Goal: Transaction & Acquisition: Purchase product/service

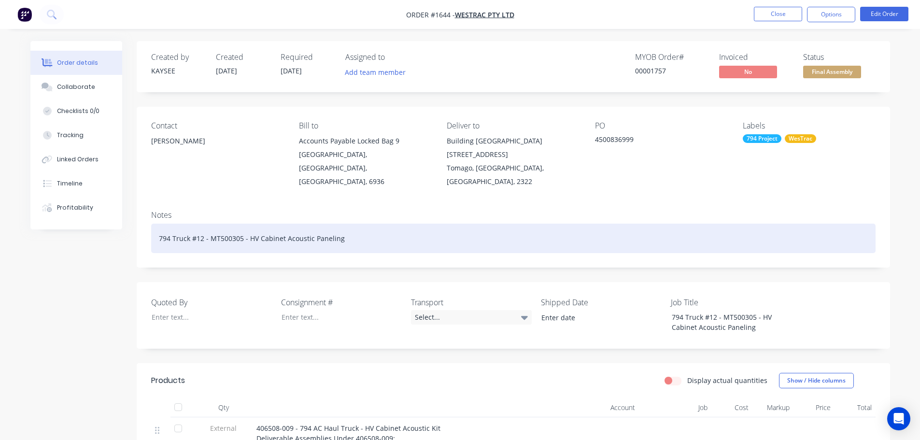
scroll to position [145, 0]
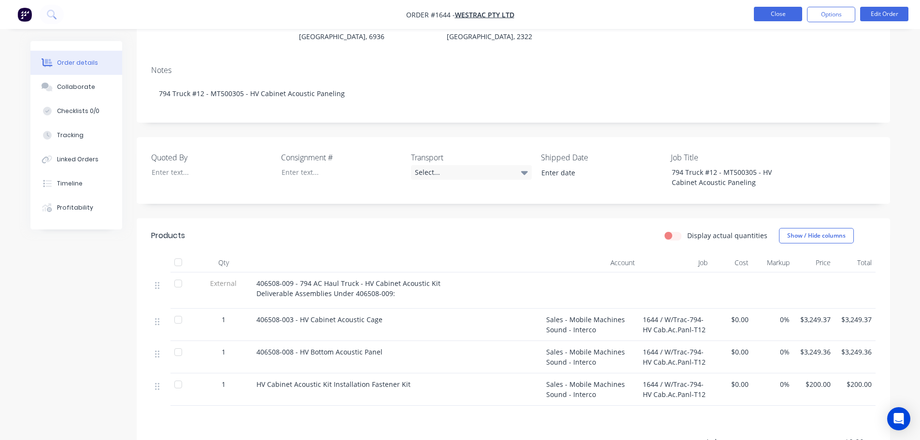
click at [773, 17] on button "Close" at bounding box center [778, 14] width 48 height 14
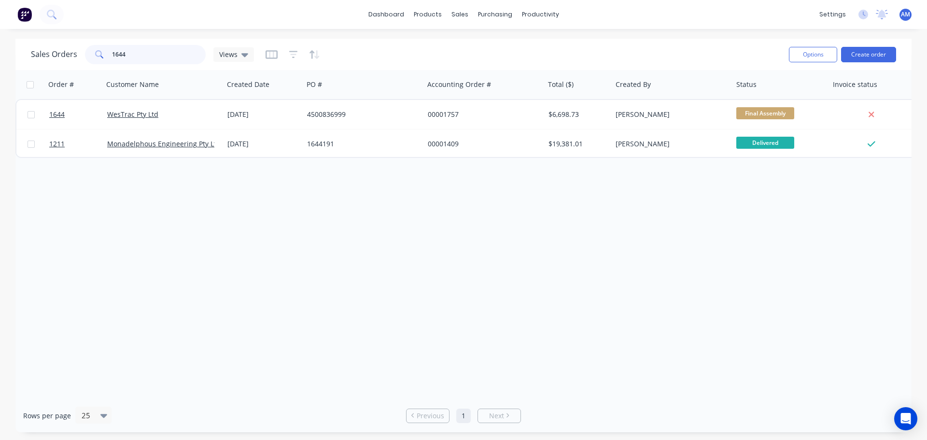
drag, startPoint x: 139, startPoint y: 57, endPoint x: 110, endPoint y: 54, distance: 28.7
click at [110, 54] on div "1644" at bounding box center [145, 54] width 121 height 19
type input "1211"
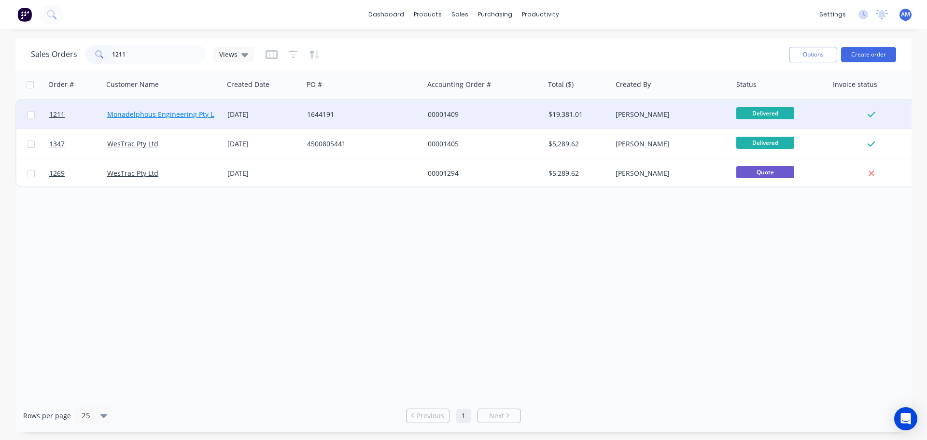
click at [169, 111] on link "Monadelphous Engineering Pty Ltd" at bounding box center [163, 114] width 113 height 9
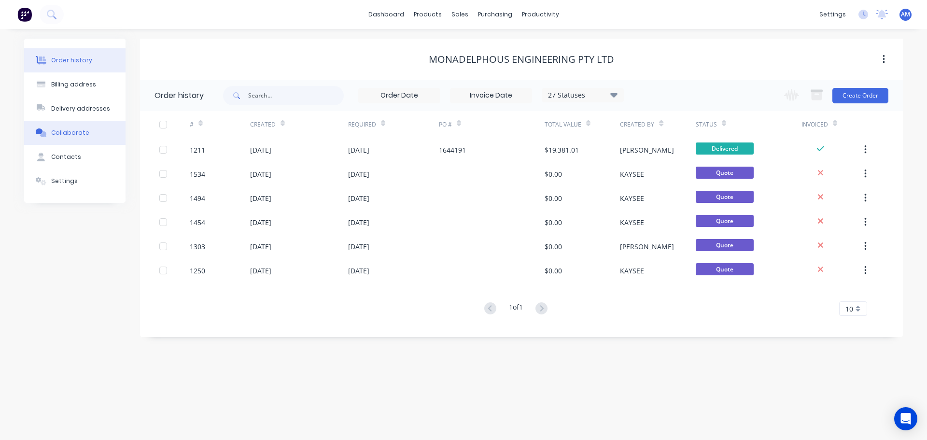
click at [71, 128] on button "Collaborate" at bounding box center [74, 133] width 101 height 24
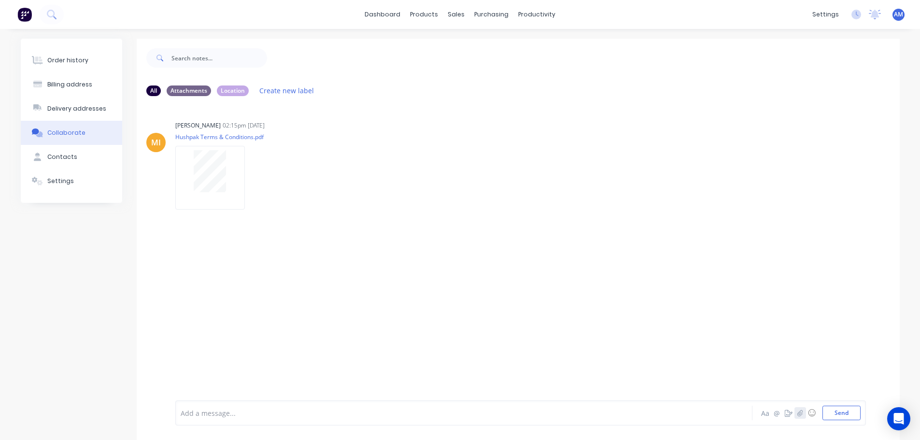
click at [801, 412] on icon "button" at bounding box center [800, 412] width 6 height 7
click at [831, 413] on button "Send" at bounding box center [841, 413] width 38 height 14
click at [852, 188] on div "MI Maricar Infante 02:15pm 14/08/25 Hushpak Terms & Conditions.pdf Labels Auto-…" at bounding box center [518, 161] width 763 height 87
click at [509, 46] on div "Purchase Orders" at bounding box center [522, 46] width 51 height 9
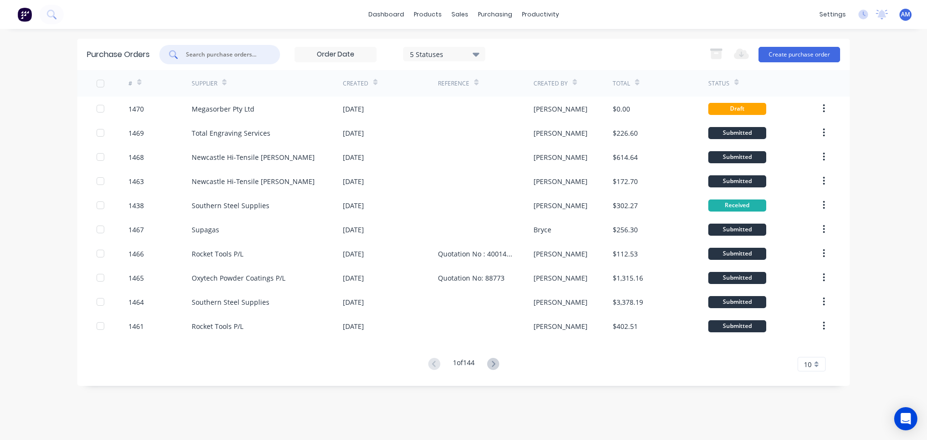
click at [237, 57] on input "text" at bounding box center [225, 55] width 80 height 10
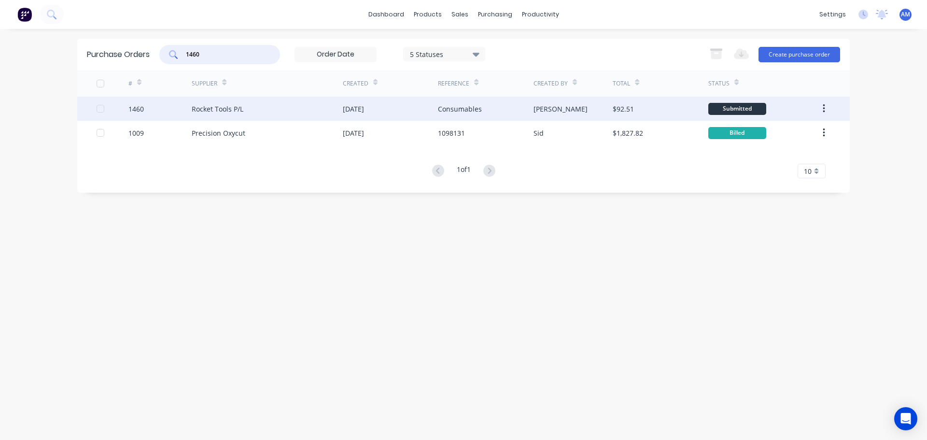
type input "1460"
click at [401, 108] on div "[DATE]" at bounding box center [390, 109] width 95 height 24
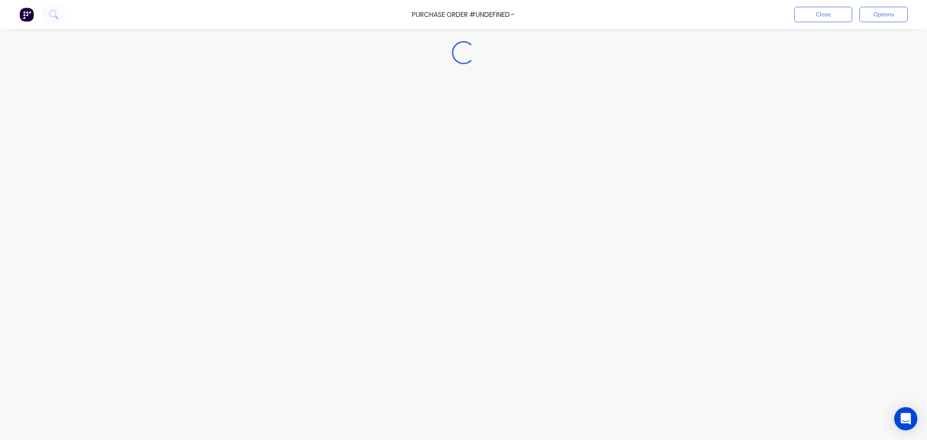
type textarea "x"
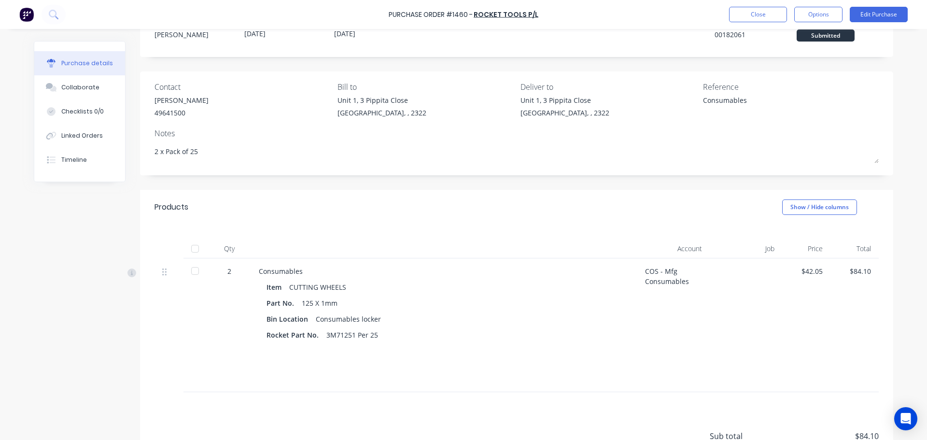
scroll to position [125, 0]
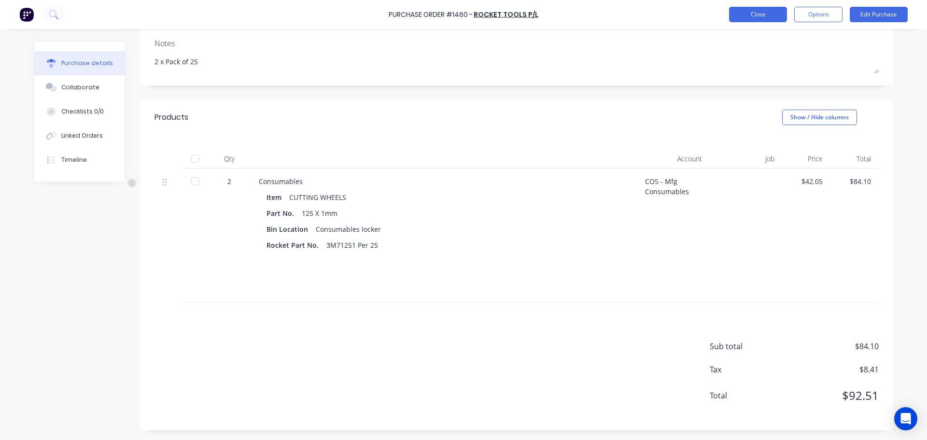
click at [760, 18] on button "Close" at bounding box center [758, 14] width 58 height 15
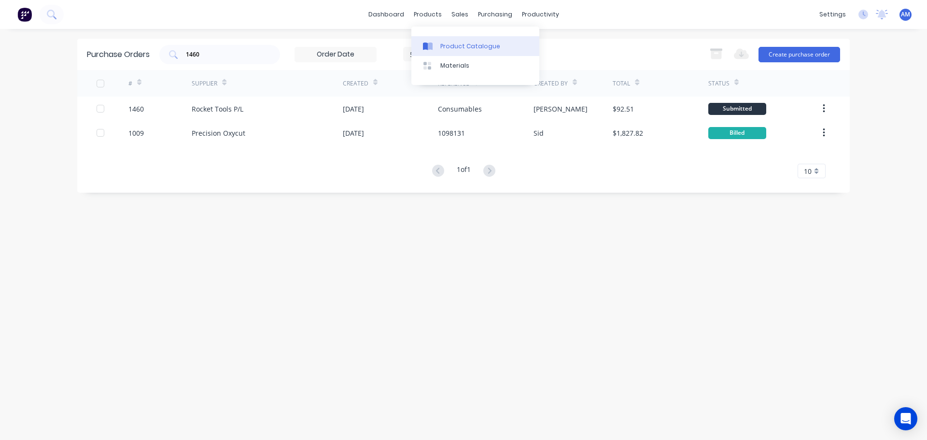
click at [453, 46] on div "Product Catalogue" at bounding box center [470, 46] width 60 height 9
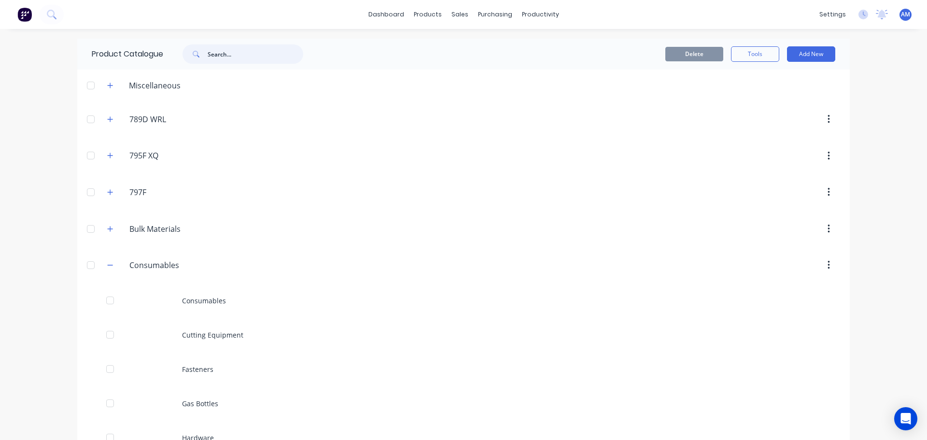
click at [220, 56] on input "text" at bounding box center [256, 53] width 96 height 19
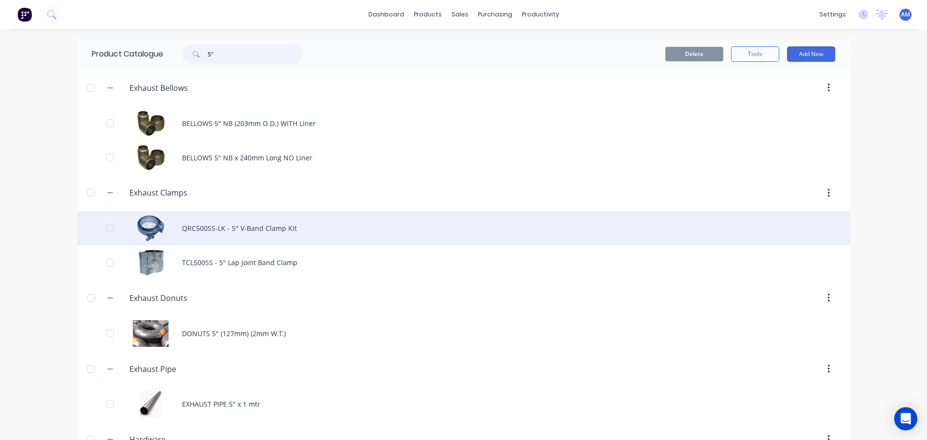
type input "5""
click at [260, 229] on div "QRC500SS-LK - 5" V-Band Clamp Kit" at bounding box center [463, 228] width 773 height 34
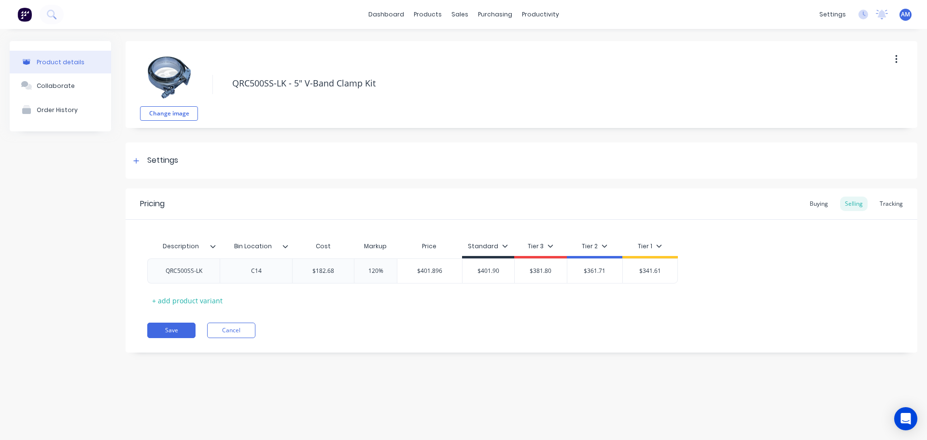
type textarea "x"
click at [893, 203] on div "Tracking" at bounding box center [891, 204] width 33 height 14
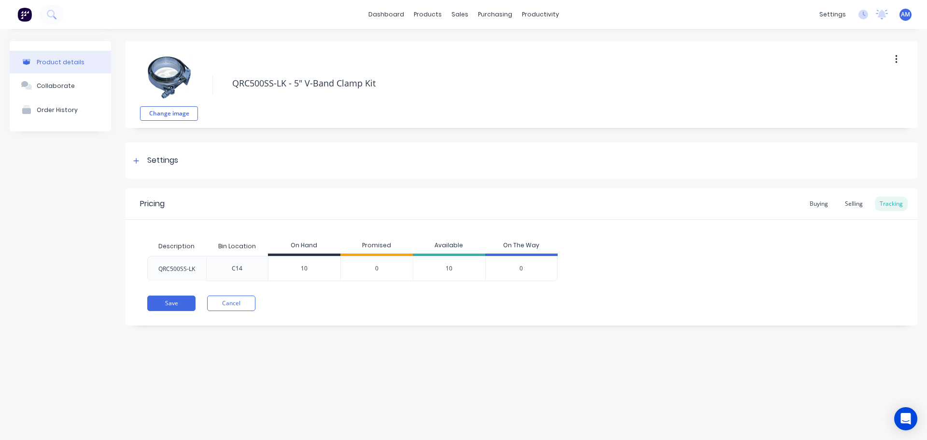
type input "10"
drag, startPoint x: 314, startPoint y: 268, endPoint x: 299, endPoint y: 269, distance: 15.5
click at [299, 269] on input "10" at bounding box center [304, 268] width 72 height 9
click at [304, 302] on div "Save Cancel" at bounding box center [532, 303] width 770 height 15
click at [821, 205] on div "Buying" at bounding box center [819, 204] width 28 height 14
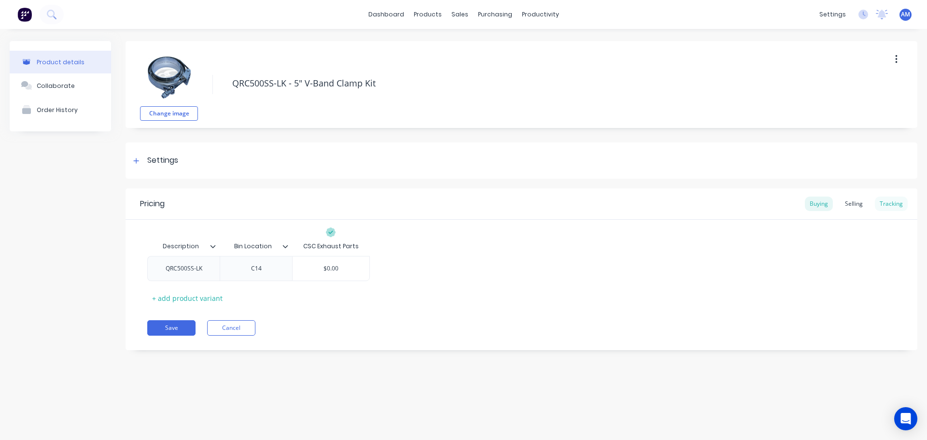
click at [889, 203] on div "Tracking" at bounding box center [891, 204] width 33 height 14
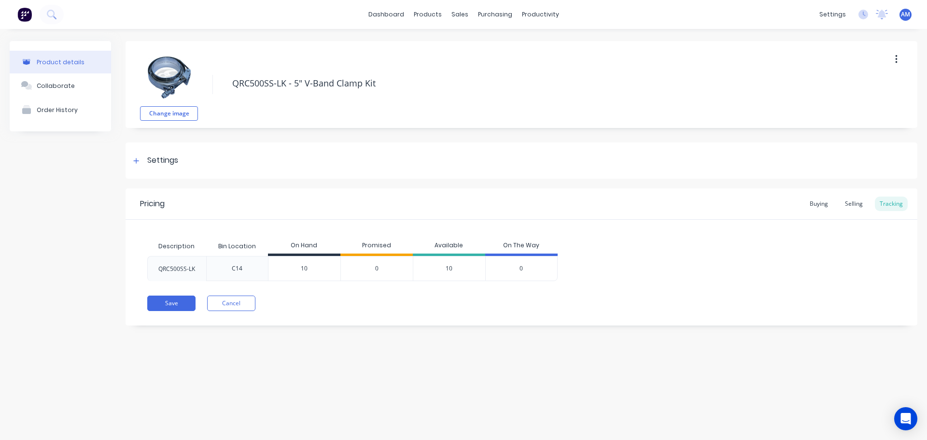
click at [572, 374] on div "Product details Collaborate Order History Change image QRC500SS-LK - 5" V-Band …" at bounding box center [463, 225] width 927 height 392
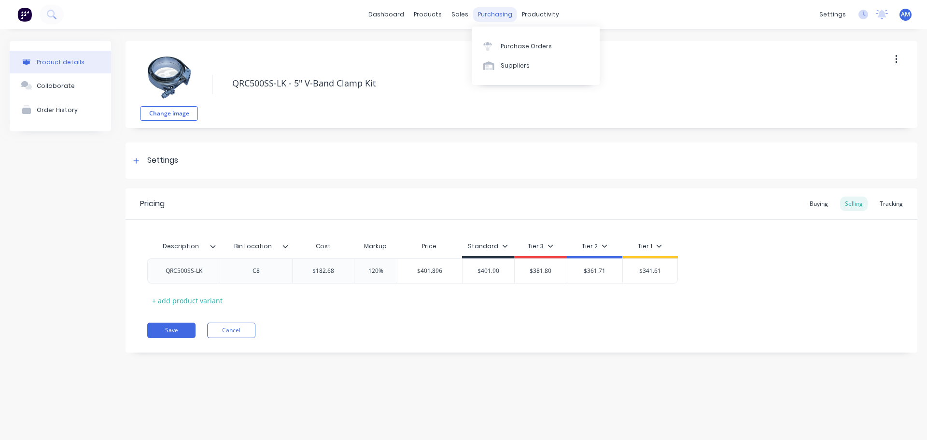
click at [508, 12] on div "purchasing" at bounding box center [495, 14] width 44 height 14
click at [515, 46] on div "Purchase Orders" at bounding box center [526, 46] width 51 height 9
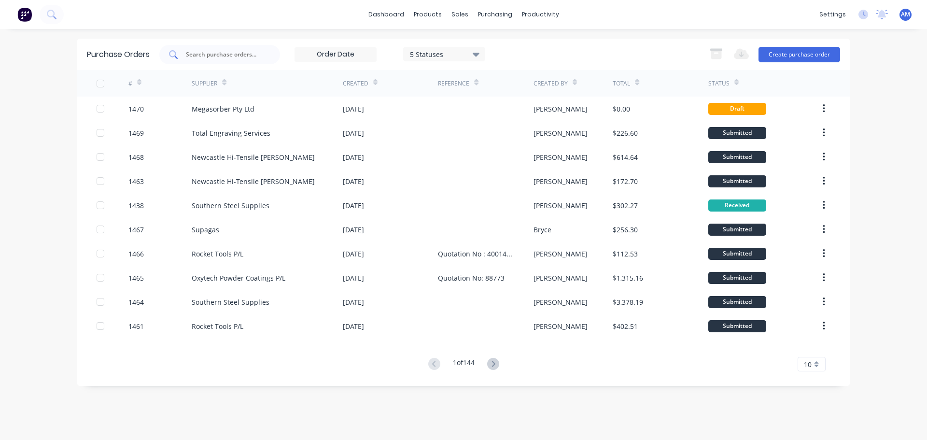
click at [211, 52] on input "text" at bounding box center [225, 55] width 80 height 10
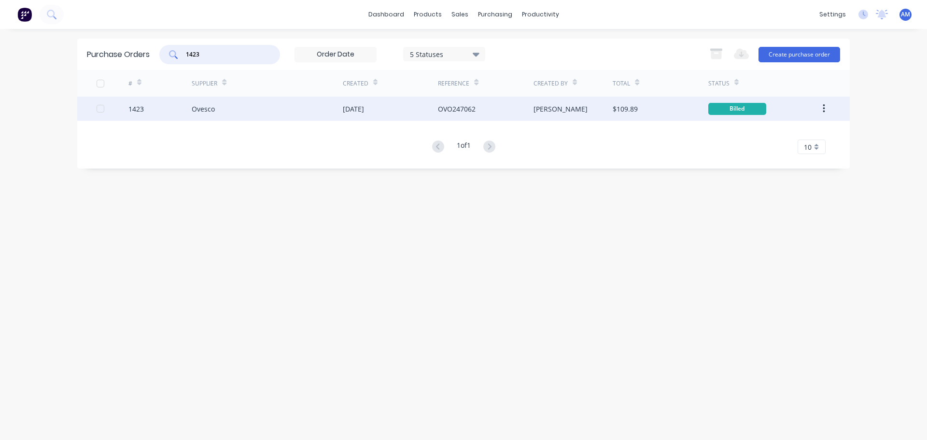
type input "1423"
click at [416, 107] on div "[DATE]" at bounding box center [390, 109] width 95 height 24
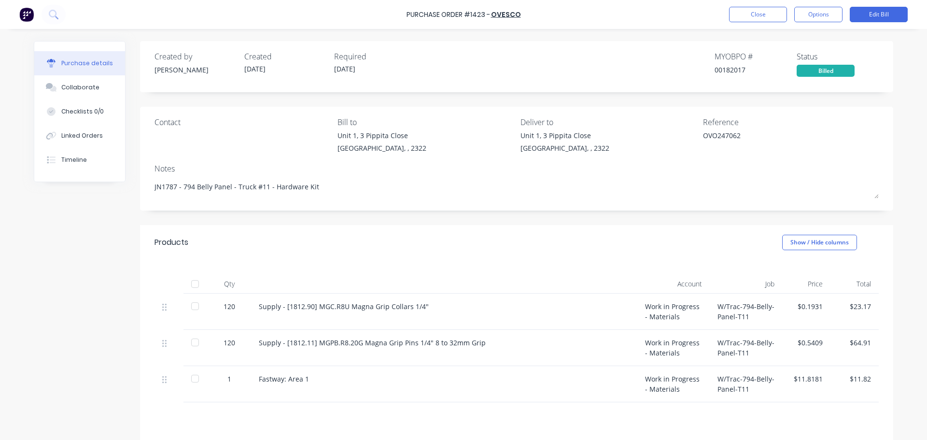
click at [239, 228] on div "Products Show / Hide columns" at bounding box center [516, 242] width 753 height 35
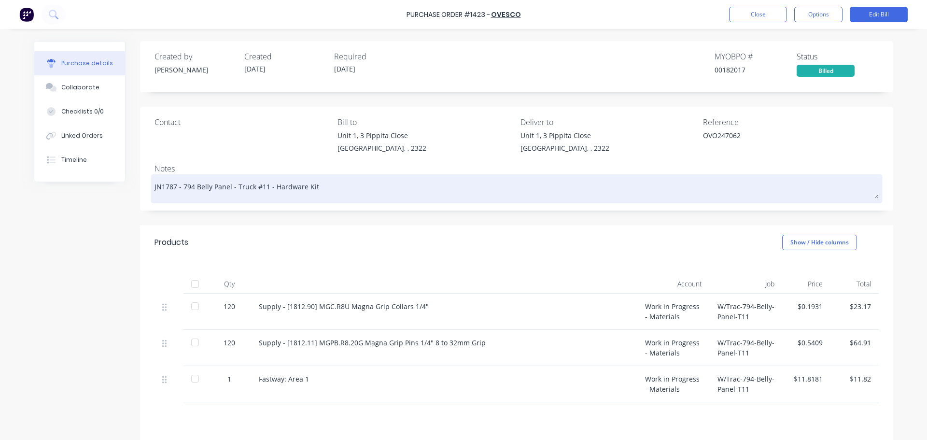
click at [311, 187] on textarea "JN1787 - 794 Belly Panel - Truck #11 - Hardware Kit" at bounding box center [517, 188] width 724 height 22
drag, startPoint x: 226, startPoint y: 186, endPoint x: 180, endPoint y: 184, distance: 46.9
click at [180, 184] on textarea "JN1787 - 794 Belly Panel - Truck #11 - Hardware Kit" at bounding box center [517, 188] width 724 height 22
drag, startPoint x: 245, startPoint y: 190, endPoint x: 317, endPoint y: 194, distance: 72.0
click at [317, 194] on textarea "JN1787 - 794 Belly Panel - Truck #11 - Hardware Kit" at bounding box center [517, 188] width 724 height 22
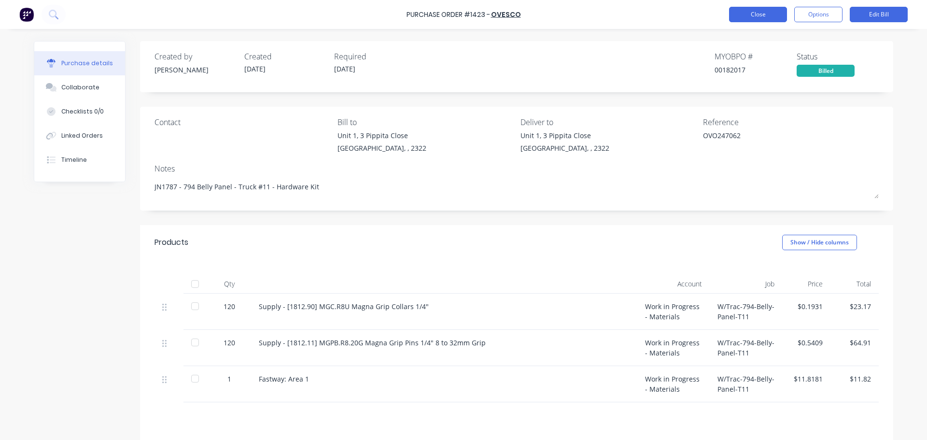
type textarea "x"
click at [739, 17] on button "Close" at bounding box center [758, 14] width 58 height 15
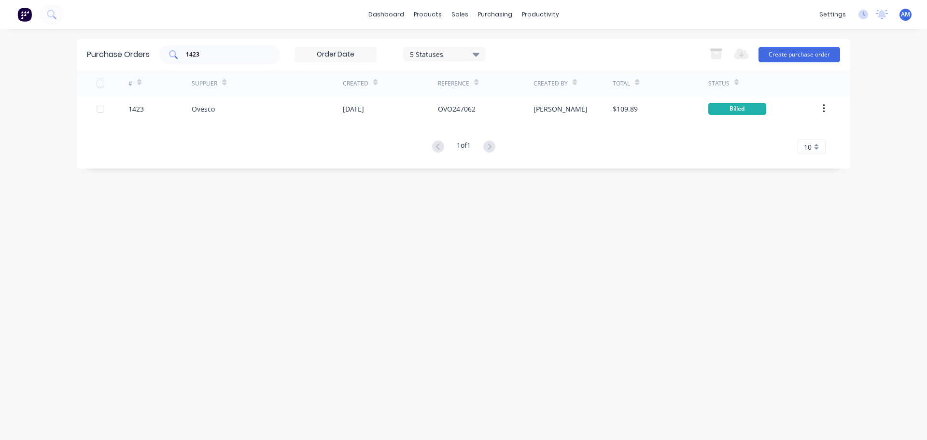
click at [237, 53] on input "1423" at bounding box center [225, 55] width 80 height 10
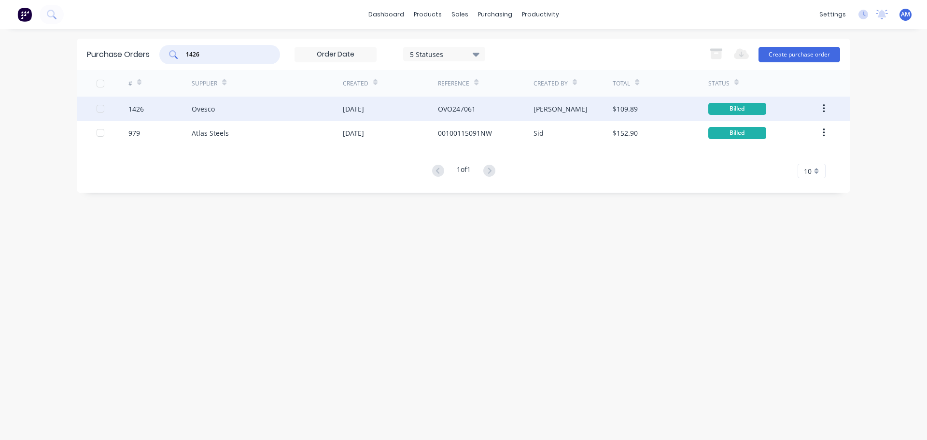
type input "1426"
click at [364, 105] on div "[DATE]" at bounding box center [353, 109] width 21 height 10
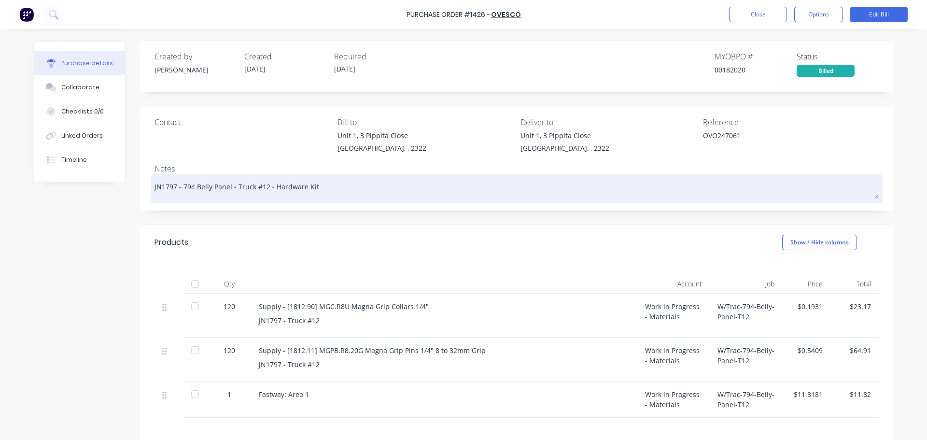
drag, startPoint x: 312, startPoint y: 188, endPoint x: 270, endPoint y: 183, distance: 42.3
click at [270, 183] on textarea "JN1797 - 794 Belly Panel - Truck #12 - Hardware Kit" at bounding box center [517, 188] width 724 height 22
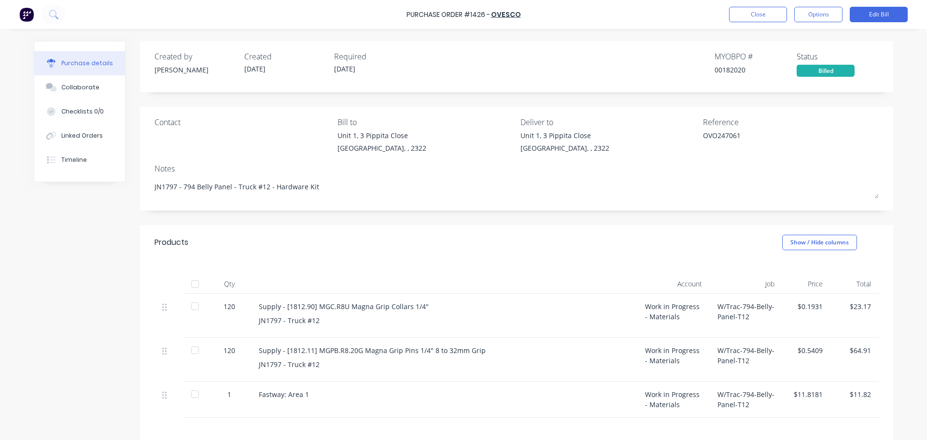
click at [193, 282] on div at bounding box center [194, 283] width 19 height 19
type textarea "x"
click at [770, 11] on button "Close" at bounding box center [758, 14] width 58 height 15
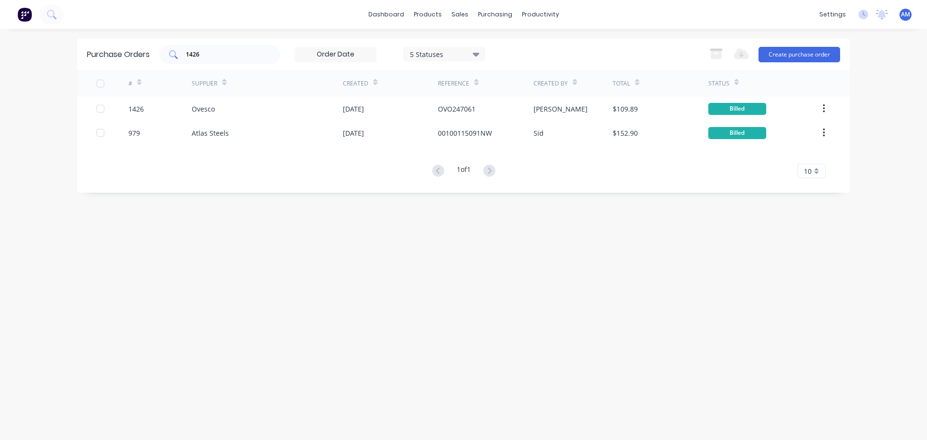
click at [202, 54] on input "1426" at bounding box center [225, 55] width 80 height 10
type input "1434"
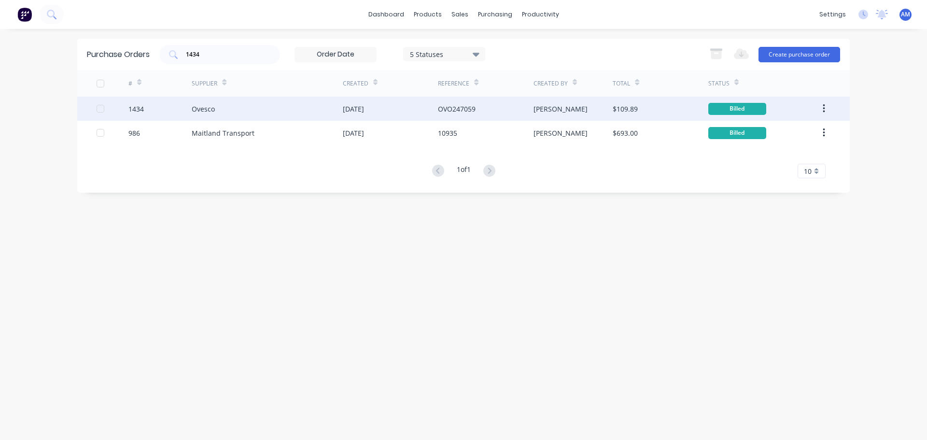
click at [364, 107] on div "[DATE]" at bounding box center [353, 109] width 21 height 10
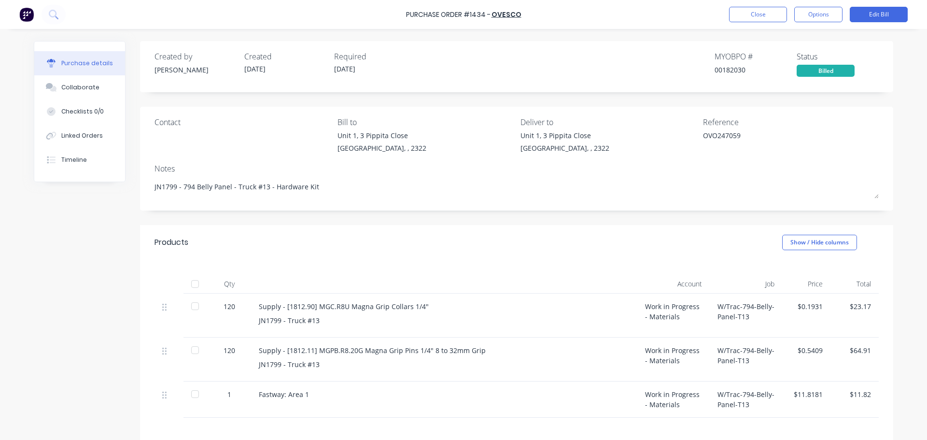
click at [191, 286] on div at bounding box center [194, 283] width 19 height 19
type textarea "x"
click at [761, 15] on button "Close" at bounding box center [758, 14] width 58 height 15
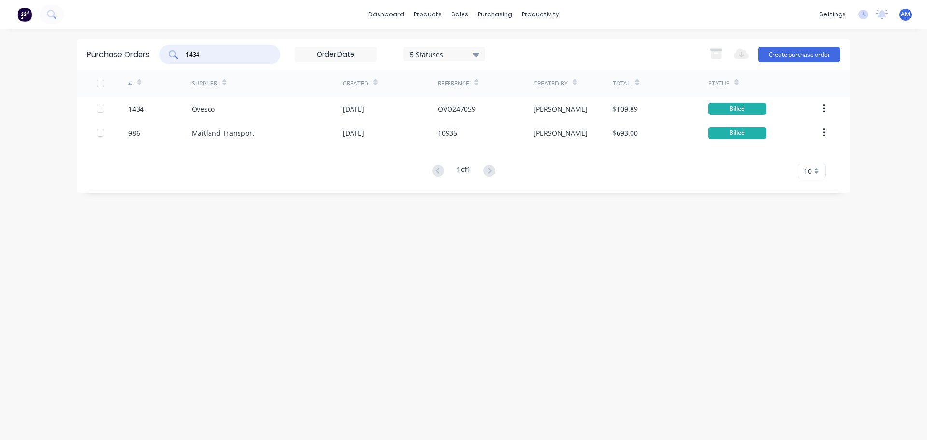
click at [211, 54] on input "1434" at bounding box center [225, 55] width 80 height 10
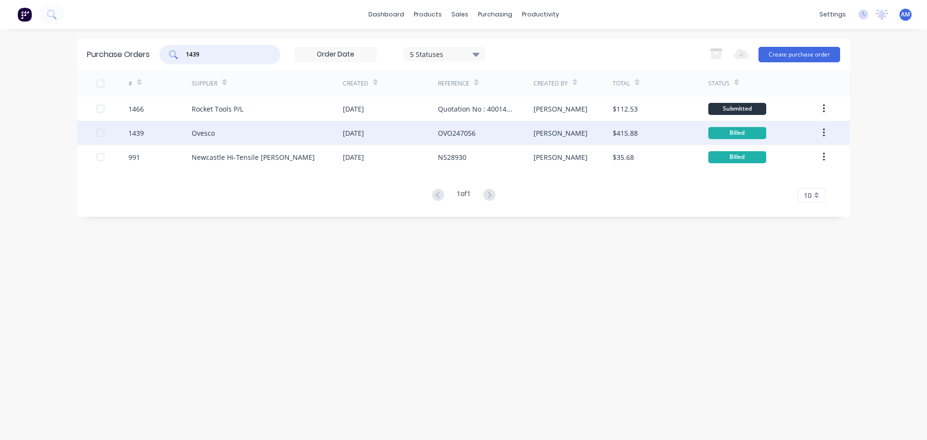
type input "1439"
click at [461, 129] on div "OVO247056" at bounding box center [457, 133] width 38 height 10
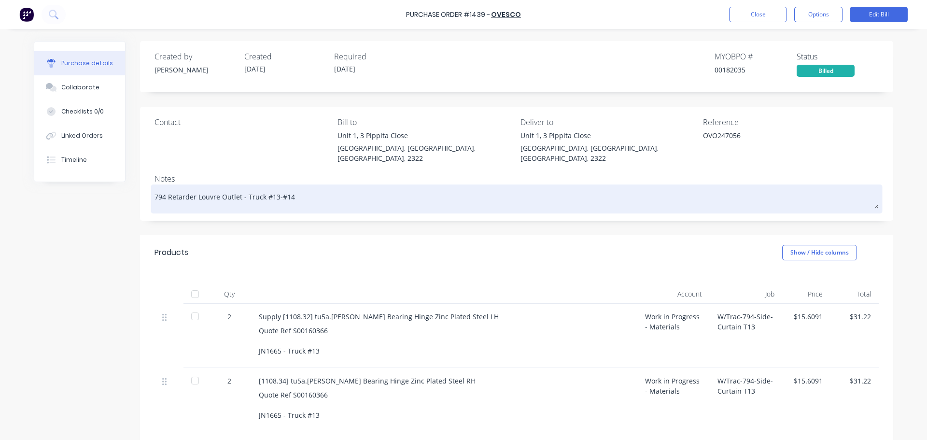
drag, startPoint x: 292, startPoint y: 189, endPoint x: 152, endPoint y: 187, distance: 139.6
click at [155, 187] on textarea "794 Retarder Louvre Outlet - Truck #13-#14" at bounding box center [517, 198] width 724 height 22
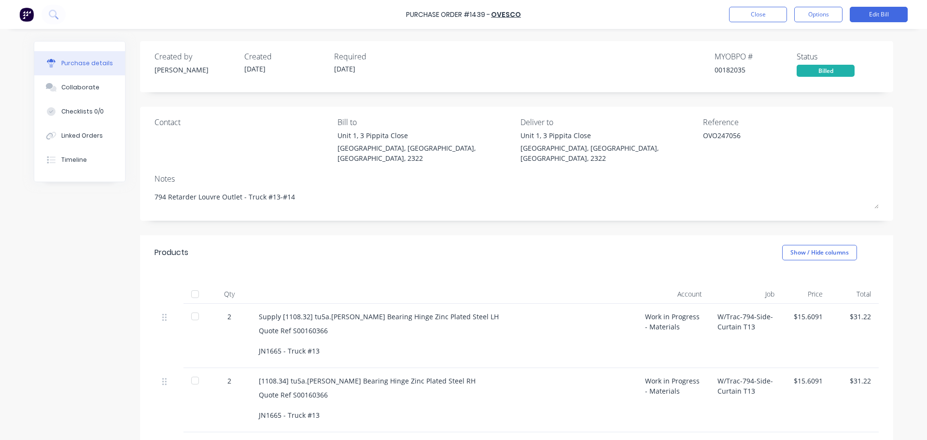
type textarea "x"
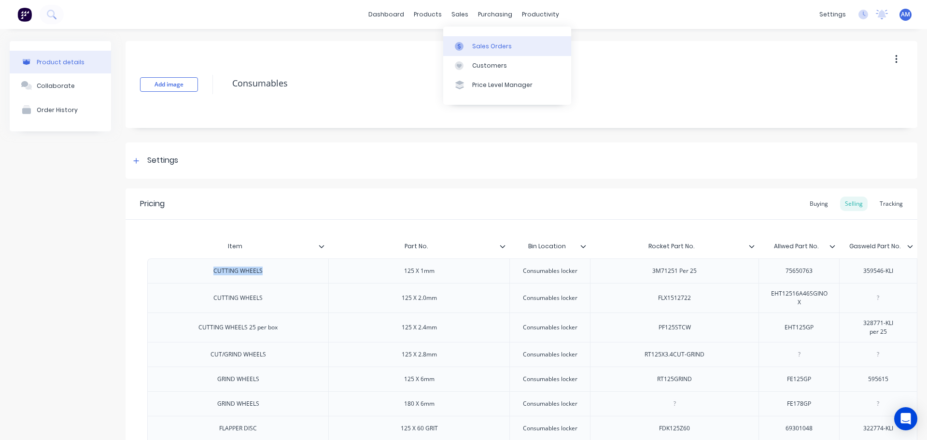
click at [479, 48] on div "Sales Orders" at bounding box center [492, 46] width 40 height 9
type textarea "x"
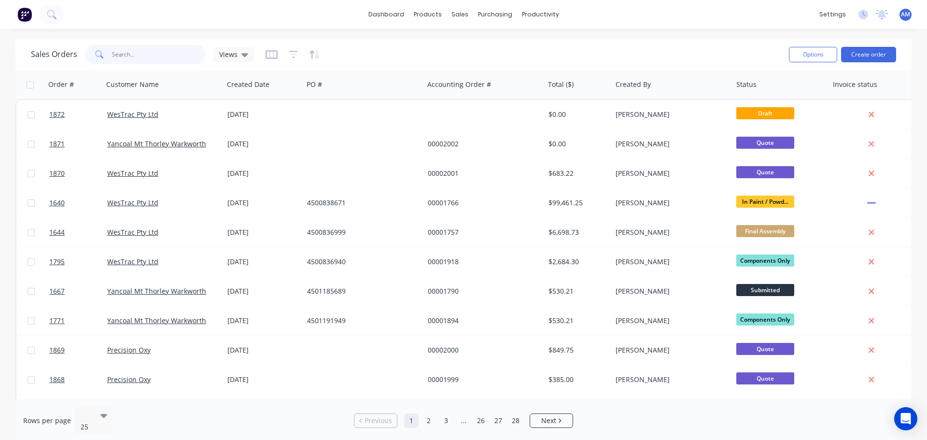
click at [127, 62] on input "text" at bounding box center [159, 54] width 94 height 19
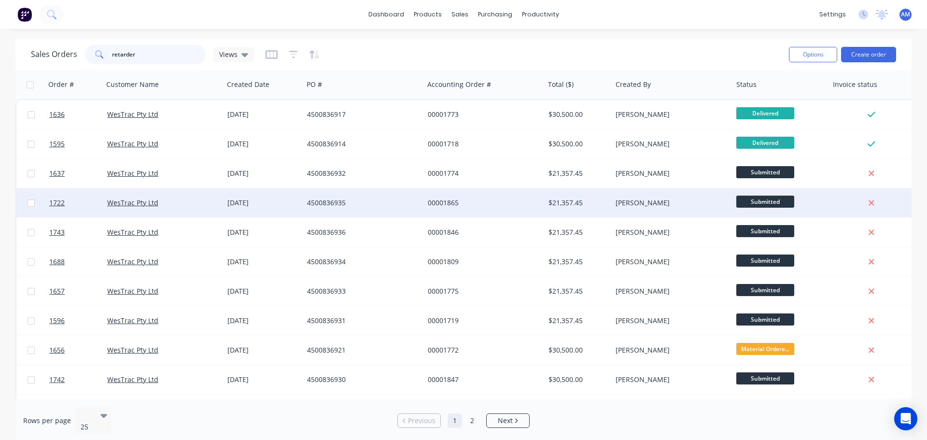
type input "retarder"
click at [323, 200] on div "4500836935" at bounding box center [360, 203] width 107 height 10
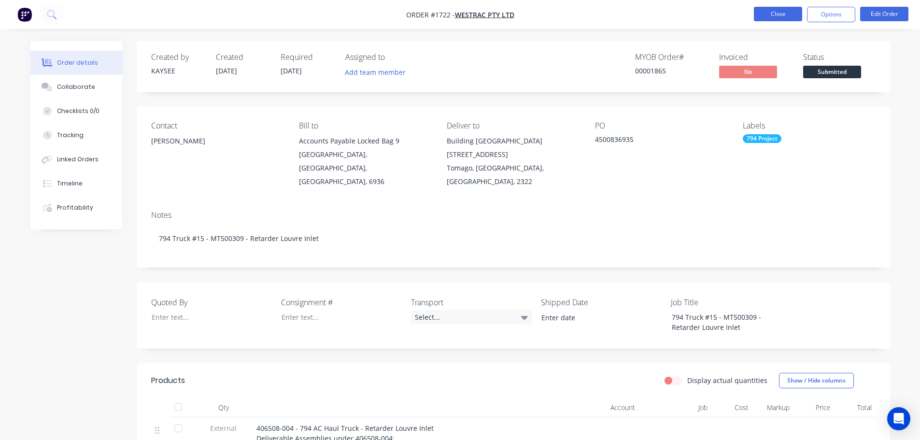
click at [773, 15] on button "Close" at bounding box center [778, 14] width 48 height 14
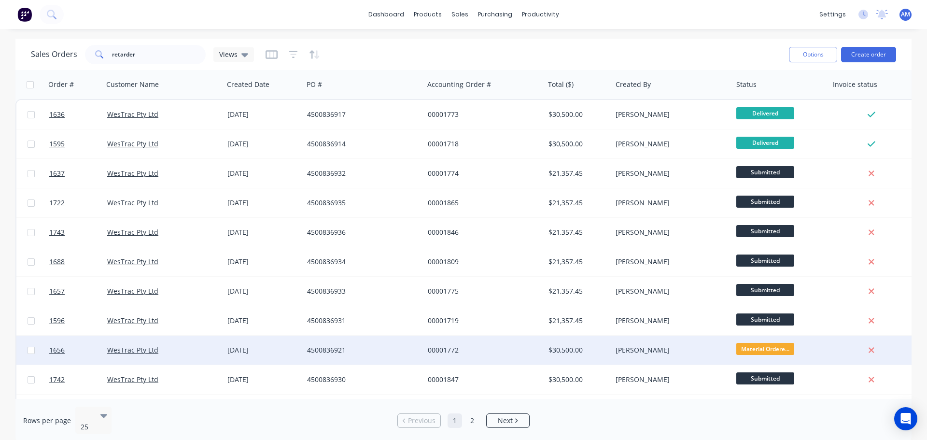
click at [333, 345] on div "4500836921" at bounding box center [360, 350] width 107 height 10
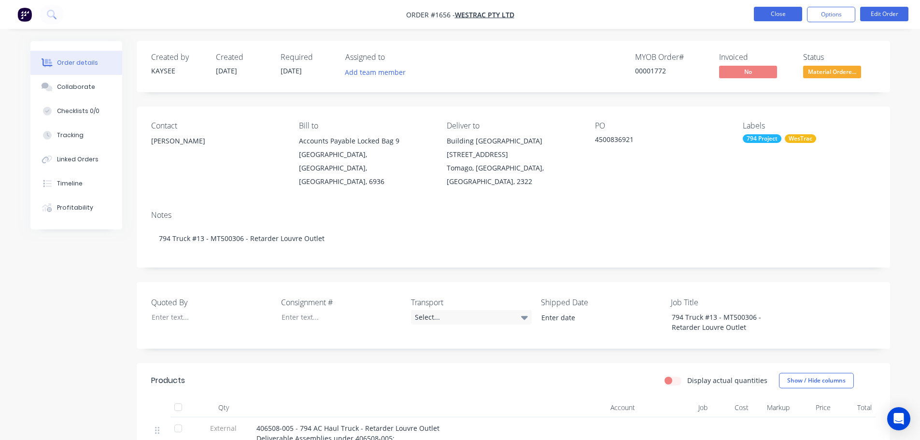
click at [779, 11] on button "Close" at bounding box center [778, 14] width 48 height 14
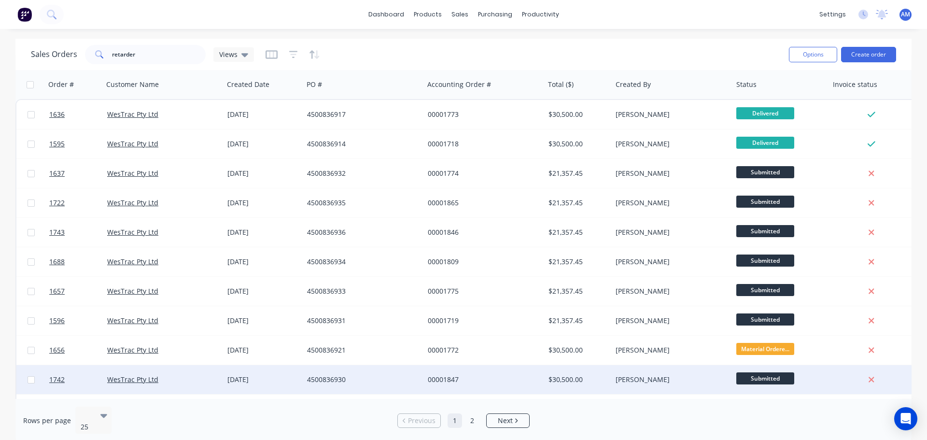
click at [338, 374] on div "4500836930" at bounding box center [363, 379] width 121 height 29
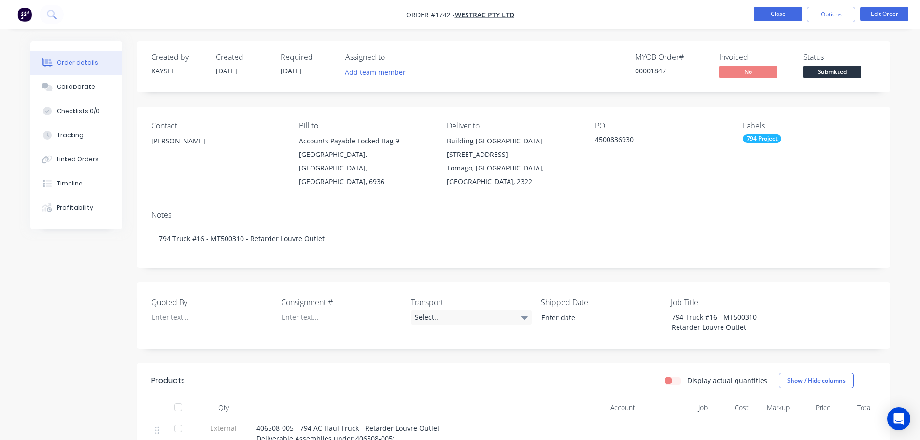
click at [770, 10] on button "Close" at bounding box center [778, 14] width 48 height 14
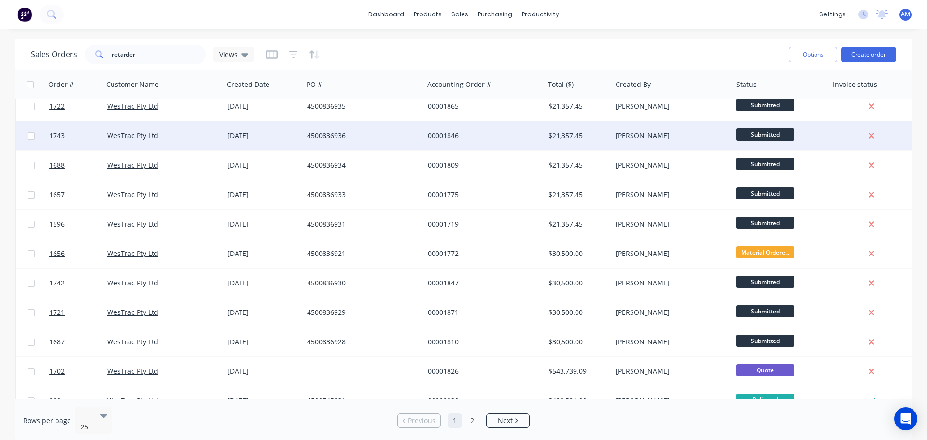
scroll to position [145, 0]
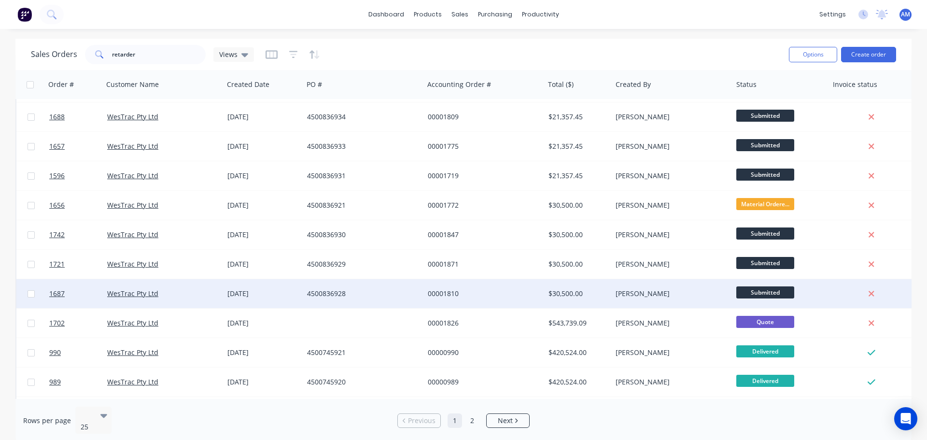
click at [341, 292] on div "4500836928" at bounding box center [360, 294] width 107 height 10
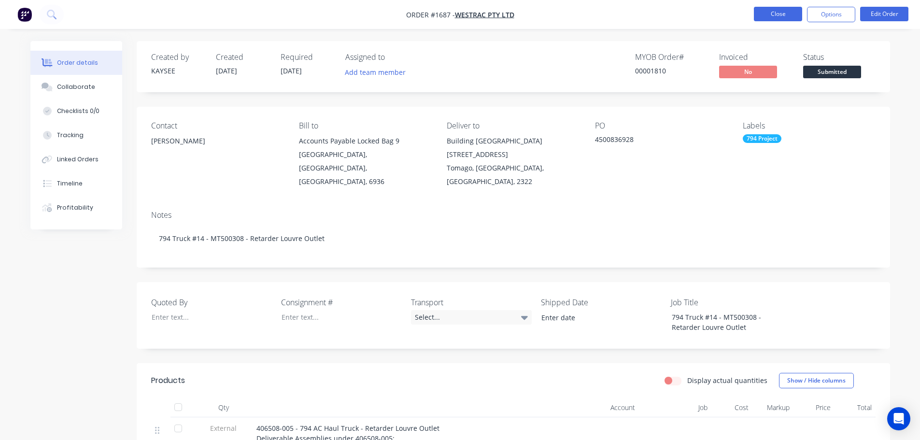
click at [785, 11] on button "Close" at bounding box center [778, 14] width 48 height 14
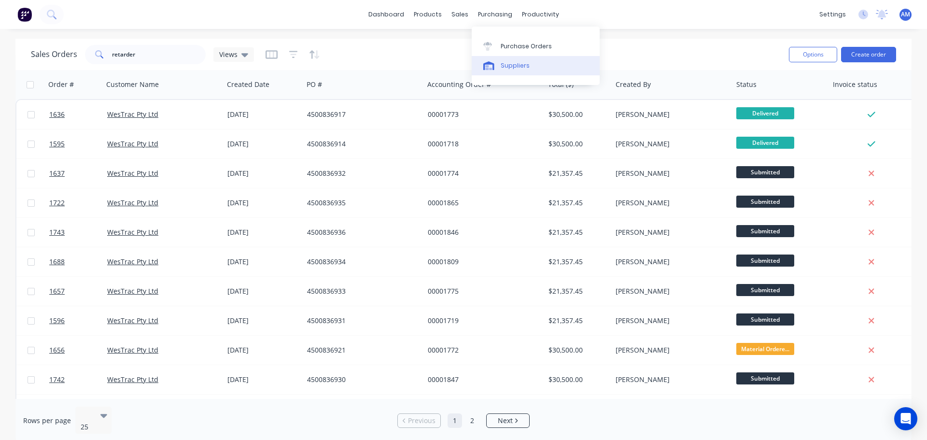
click at [509, 65] on div "Suppliers" at bounding box center [515, 65] width 29 height 9
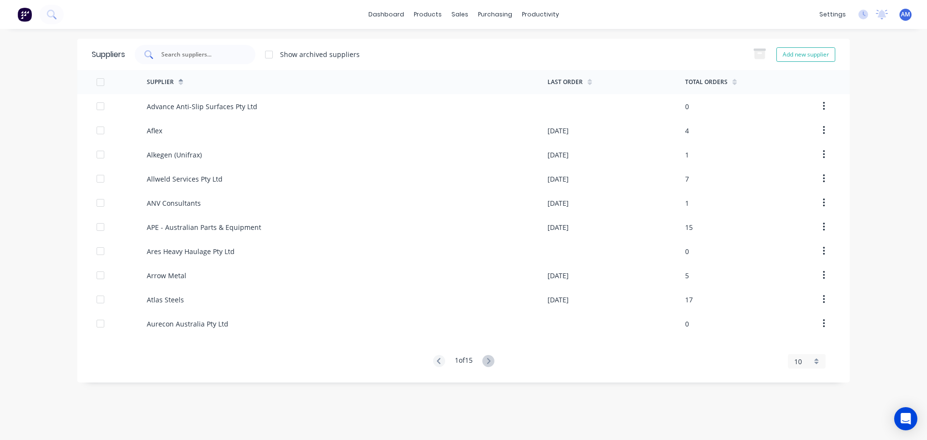
click at [195, 50] on input "text" at bounding box center [200, 55] width 80 height 10
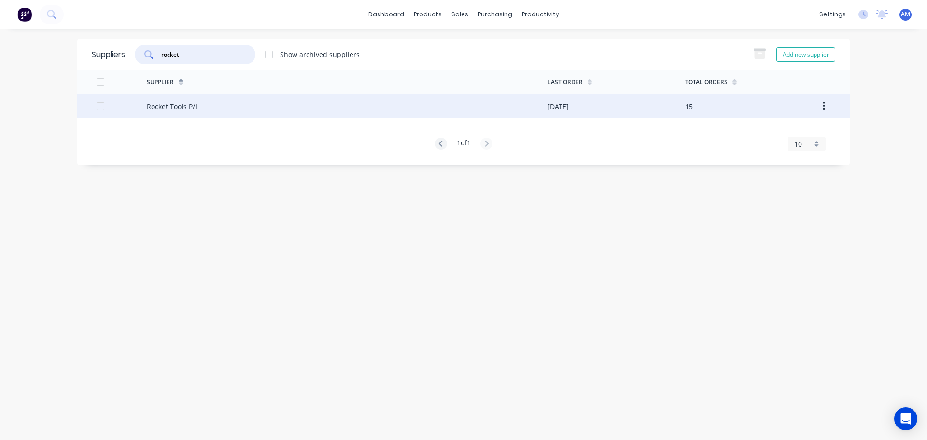
type input "rocket"
click at [262, 101] on div "Rocket Tools P/L" at bounding box center [347, 106] width 401 height 24
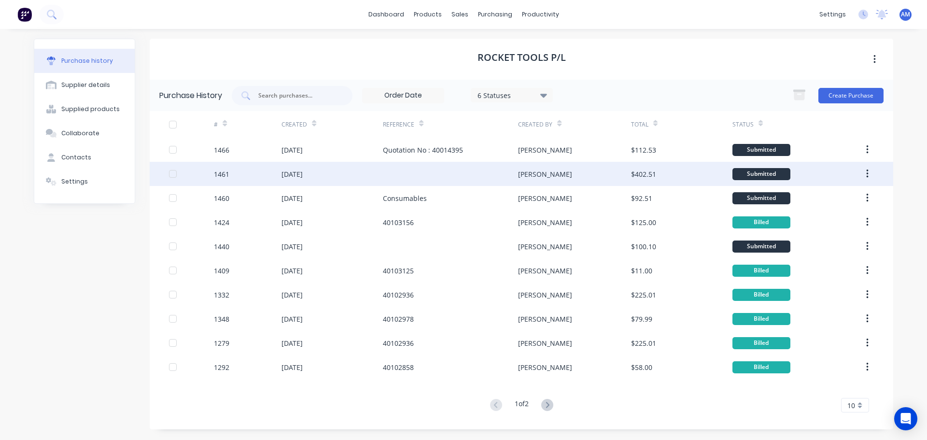
click at [632, 170] on div "$402.51" at bounding box center [643, 174] width 25 height 10
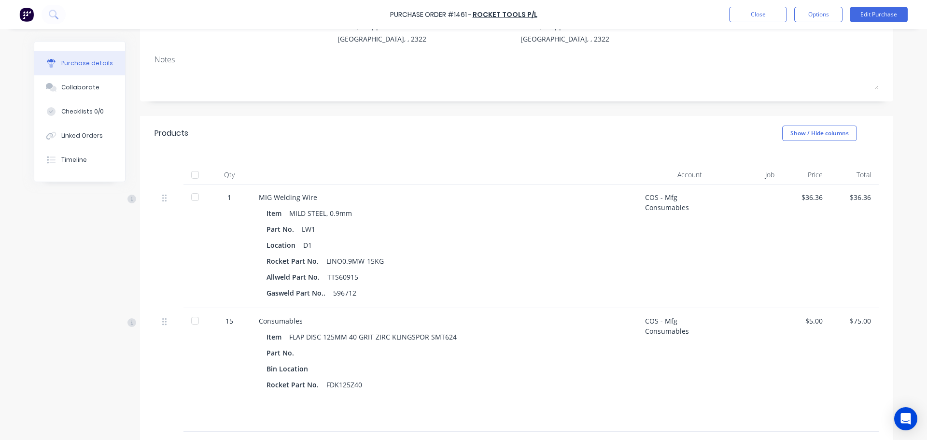
scroll to position [97, 0]
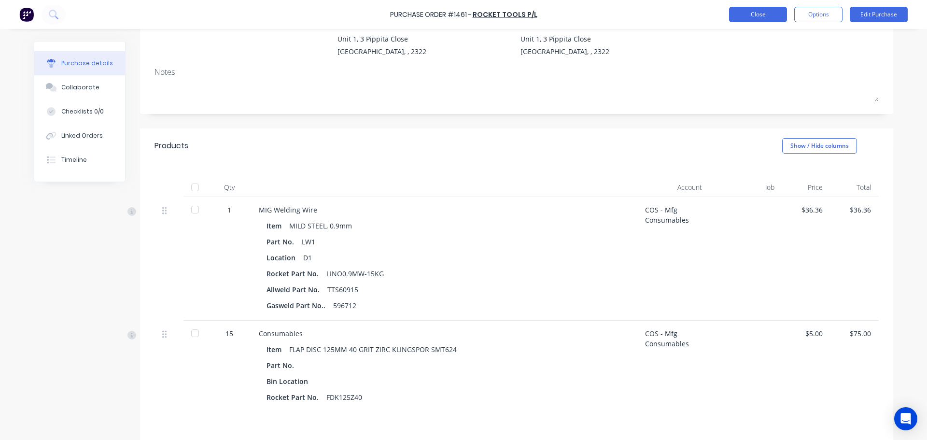
click at [759, 17] on button "Close" at bounding box center [758, 14] width 58 height 15
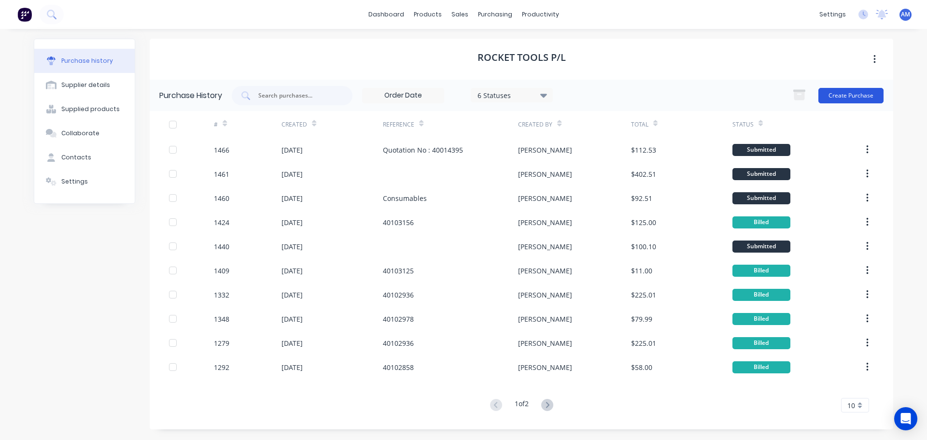
click at [859, 98] on button "Create Purchase" at bounding box center [850, 95] width 65 height 15
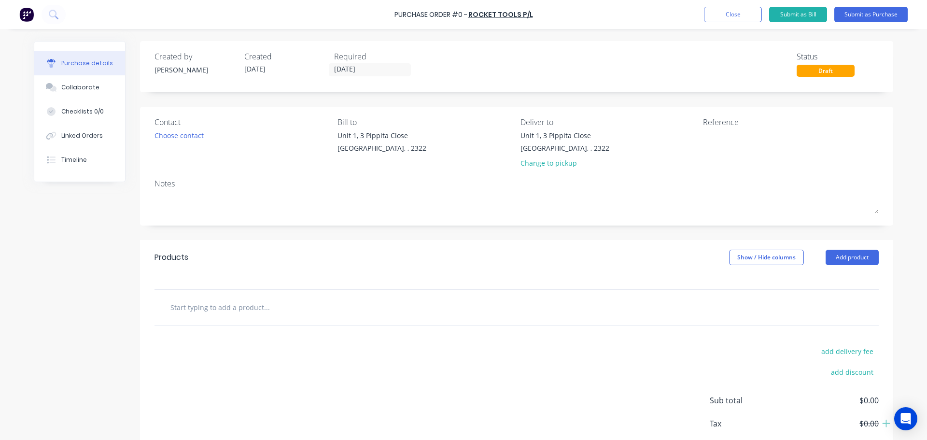
click at [205, 310] on input "text" at bounding box center [266, 306] width 193 height 19
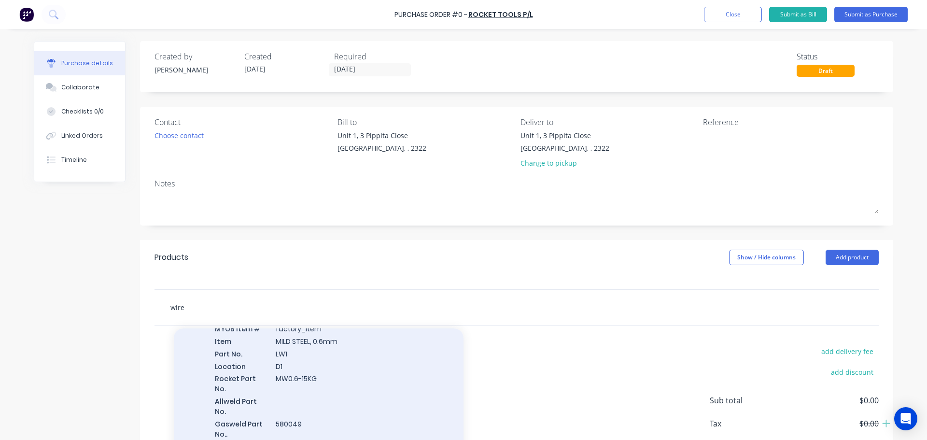
scroll to position [145, 0]
type input "wire"
click at [274, 344] on div "MIG Welding Wire MYOB Item # factory_item Item MILD STEEL, 0.6mm Part No. LW1 L…" at bounding box center [319, 359] width 290 height 158
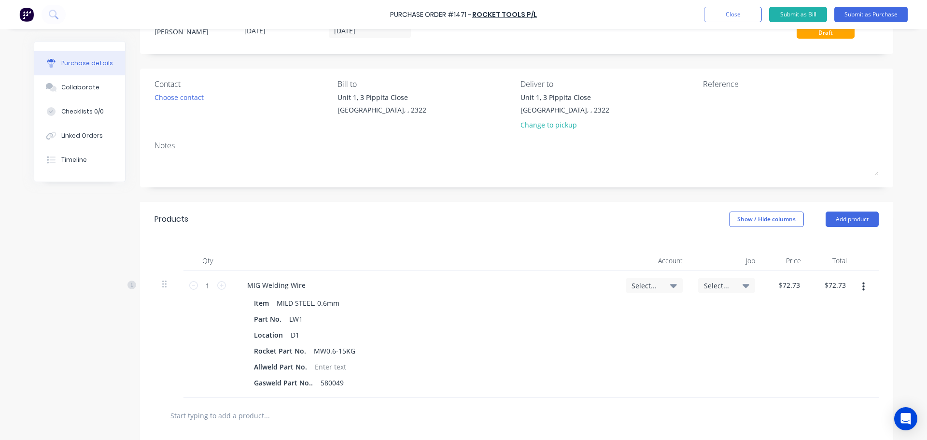
scroll to position [97, 0]
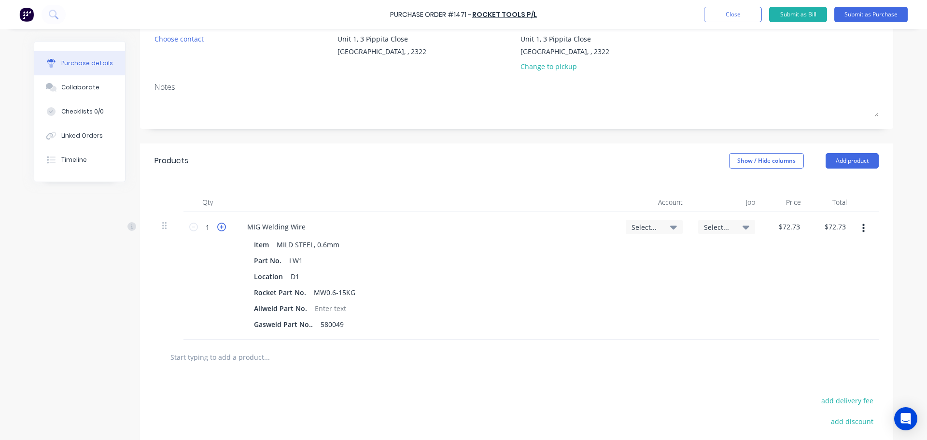
click at [220, 226] on icon at bounding box center [221, 227] width 9 height 9
type input "2"
type input "$145.46"
click at [220, 226] on icon at bounding box center [221, 227] width 9 height 9
type input "3"
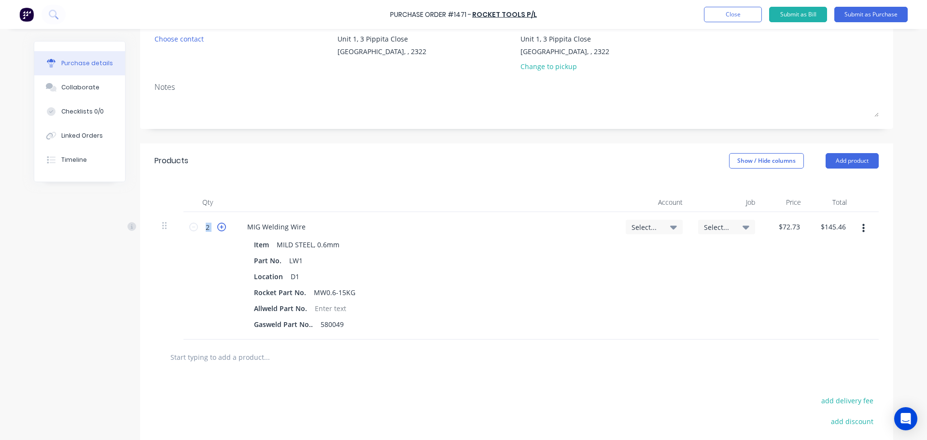
type input "$218.19"
click at [220, 226] on icon at bounding box center [221, 227] width 9 height 9
type input "4"
type input "$290.92"
click at [220, 226] on icon at bounding box center [221, 227] width 9 height 9
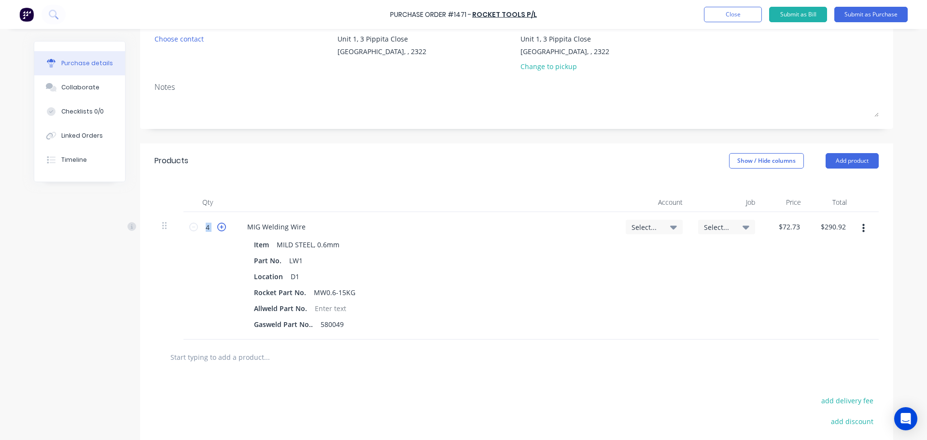
type input "5"
type input "$363.65"
click at [220, 226] on icon at bounding box center [221, 227] width 9 height 9
type input "6"
type input "$436.38"
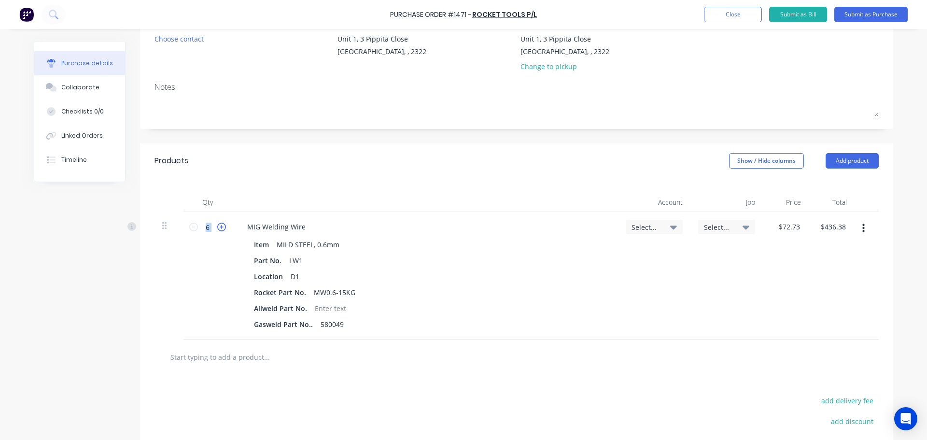
click at [220, 226] on icon at bounding box center [221, 227] width 9 height 9
type input "7"
type input "$509.11"
click at [220, 226] on icon at bounding box center [221, 227] width 9 height 9
type input "8"
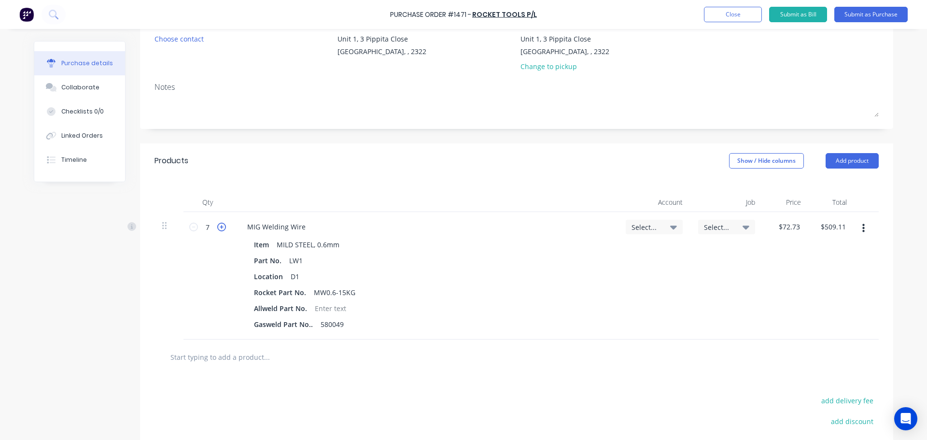
type input "$581.84"
drag, startPoint x: 342, startPoint y: 321, endPoint x: 239, endPoint y: 325, distance: 103.9
click at [239, 325] on div "Item MILD STEEL, 0.6mm Part No. LW1 Location D1 Rocket Part No. MW0.6-15KG Allw…" at bounding box center [424, 285] width 371 height 94
click at [858, 227] on button "button" at bounding box center [863, 228] width 23 height 17
click at [817, 306] on button "Delete" at bounding box center [834, 311] width 82 height 19
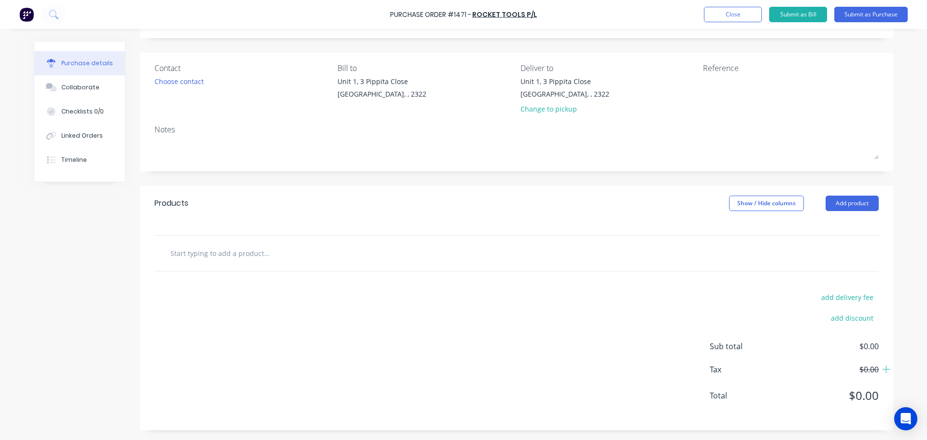
scroll to position [54, 0]
click at [201, 253] on input "text" at bounding box center [266, 252] width 193 height 19
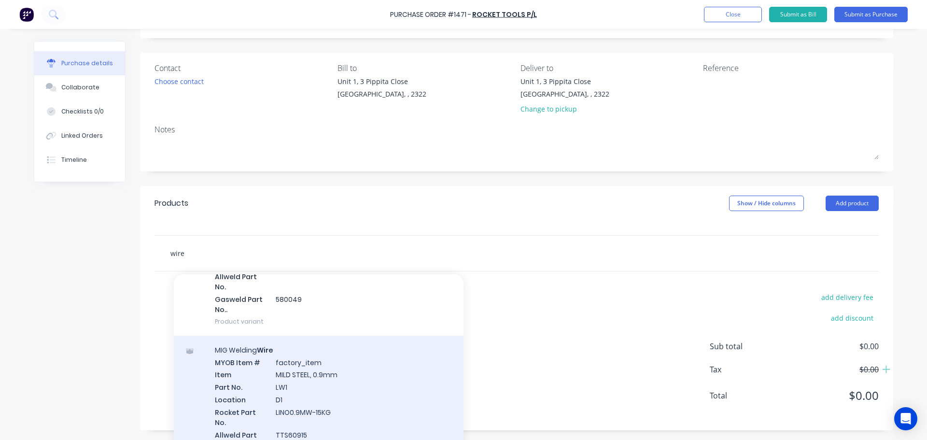
scroll to position [241, 0]
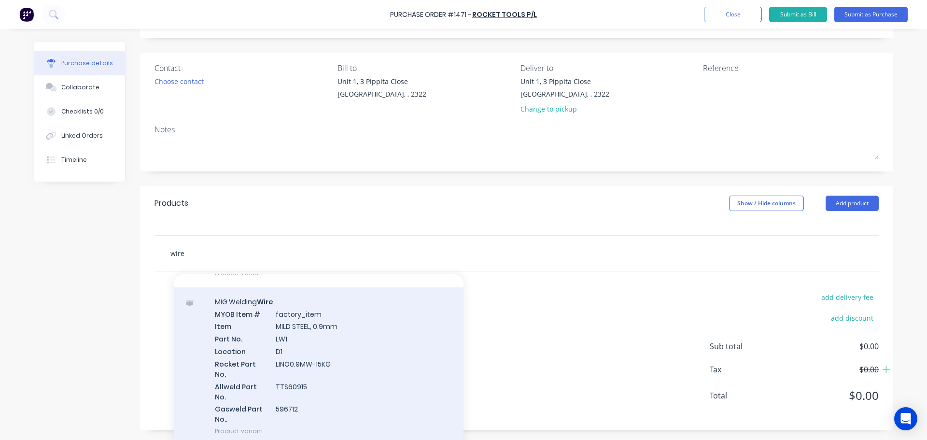
type input "wire"
click at [297, 326] on div "MIG Welding Wire MYOB Item # factory_item Item MILD STEEL, 0.9mm Part No. LW1 L…" at bounding box center [319, 366] width 290 height 158
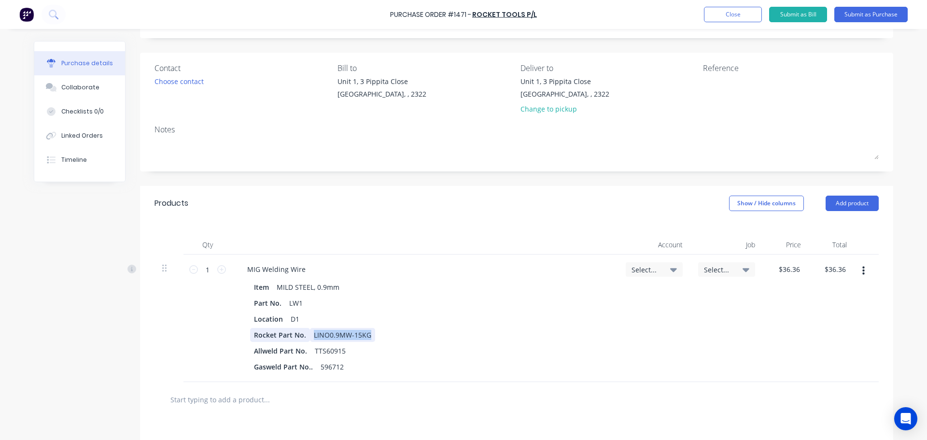
drag, startPoint x: 367, startPoint y: 337, endPoint x: 263, endPoint y: 341, distance: 104.4
click at [263, 341] on div "Rocket Part No. LINO0.9MW-15KG" at bounding box center [423, 335] width 346 height 14
drag, startPoint x: 345, startPoint y: 351, endPoint x: 287, endPoint y: 354, distance: 57.5
click at [287, 354] on div "Allweld Part No. TTS60915" at bounding box center [423, 351] width 346 height 14
drag, startPoint x: 341, startPoint y: 366, endPoint x: 301, endPoint y: 371, distance: 39.9
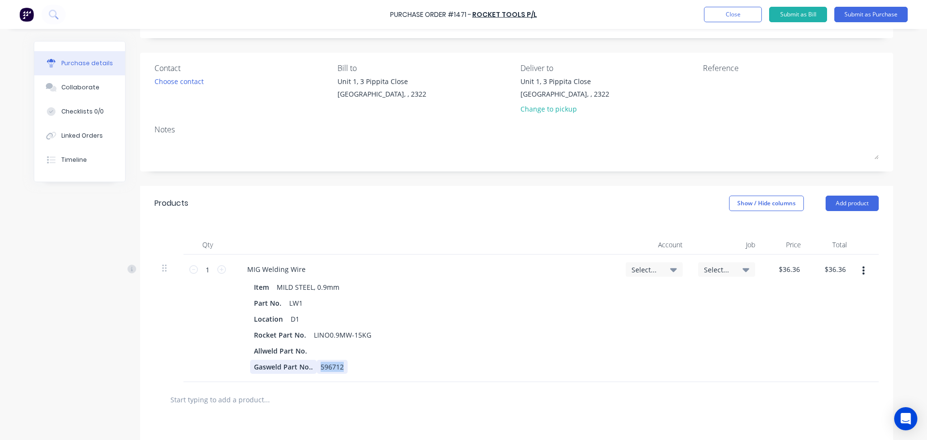
click at [301, 371] on div "Gasweld Part No.. 596712" at bounding box center [423, 367] width 346 height 14
click at [299, 371] on div "Gasweld Part No.." at bounding box center [283, 367] width 67 height 14
drag, startPoint x: 305, startPoint y: 366, endPoint x: 240, endPoint y: 372, distance: 64.4
click at [240, 372] on div "Item MILD STEEL, 0.9mm Part No. LW1 Location D1 Rocket Part No. LINO0.9MW-15KG …" at bounding box center [424, 327] width 371 height 94
drag, startPoint x: 301, startPoint y: 349, endPoint x: 245, endPoint y: 355, distance: 56.8
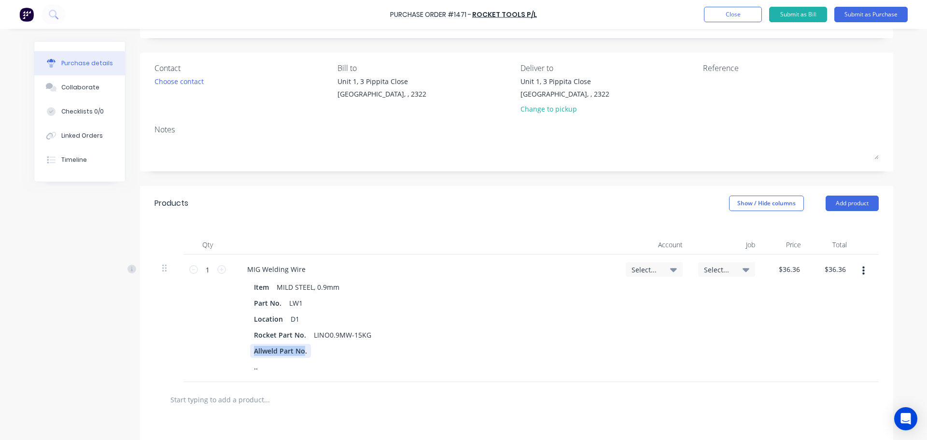
click at [245, 355] on div "Item MILD STEEL, 0.9mm Part No. LW1 Location D1 Rocket Part No. LINO0.9MW-15KG …" at bounding box center [424, 327] width 371 height 94
drag, startPoint x: 248, startPoint y: 353, endPoint x: 239, endPoint y: 351, distance: 9.0
click at [239, 351] on div "Item MILD STEEL, 0.9mm Part No. LW1 Location D1 Rocket Part No. LINO0.9MW-15KG …" at bounding box center [424, 327] width 371 height 94
drag, startPoint x: 259, startPoint y: 367, endPoint x: 245, endPoint y: 370, distance: 14.4
click at [245, 370] on div "Item MILD STEEL, 0.9mm Part No. LW1 Location D1 Rocket Part No. LINO0.9MW-15KG …" at bounding box center [424, 327] width 371 height 94
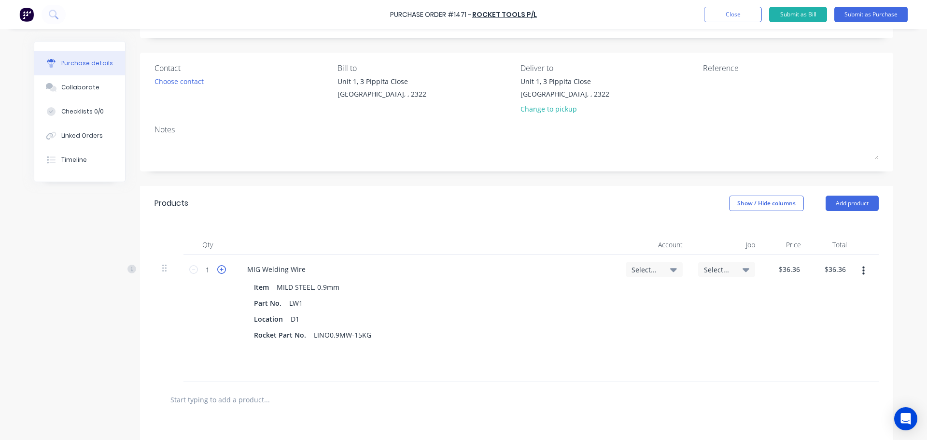
click at [217, 270] on icon at bounding box center [221, 269] width 9 height 9
type input "2"
type input "$72.72"
click at [217, 270] on icon at bounding box center [221, 269] width 9 height 9
type input "3"
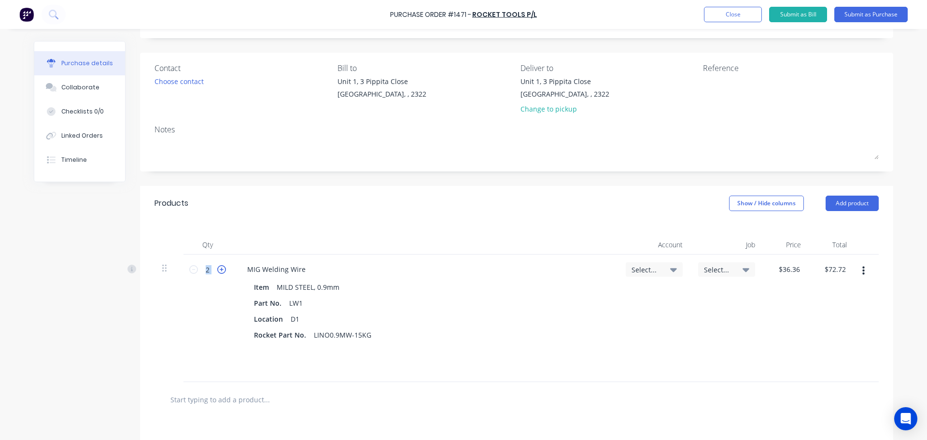
type input "$109.08"
click at [217, 270] on icon at bounding box center [221, 269] width 9 height 9
type input "4"
type input "$145.44"
click at [217, 270] on icon at bounding box center [221, 269] width 9 height 9
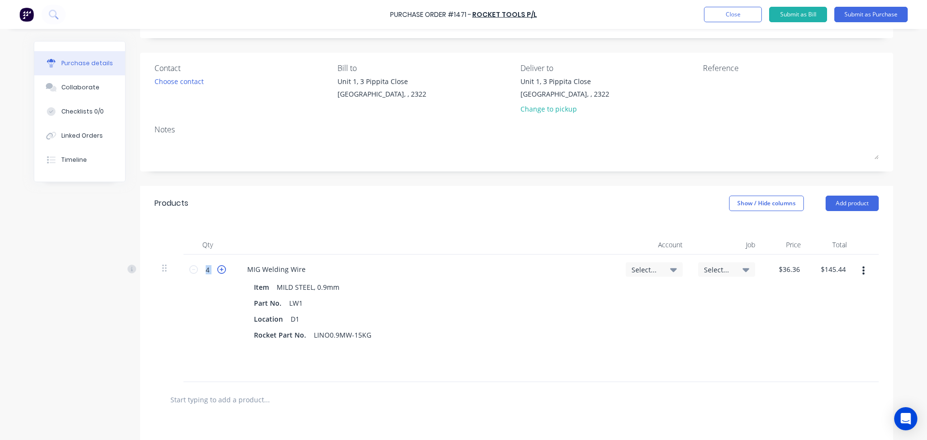
type input "5"
type input "$181.80"
click at [217, 270] on icon at bounding box center [221, 269] width 9 height 9
type input "6"
type input "$218.16"
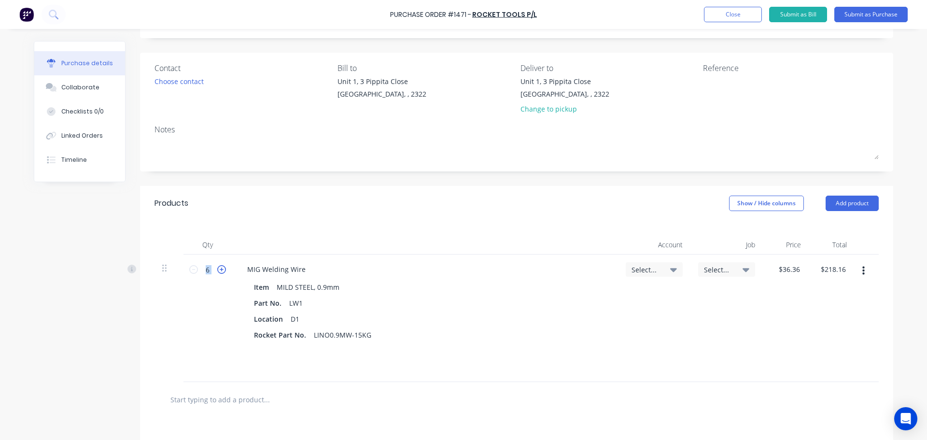
click at [217, 270] on icon at bounding box center [221, 269] width 9 height 9
type input "7"
type input "$254.52"
click at [217, 270] on icon at bounding box center [221, 269] width 9 height 9
type input "8"
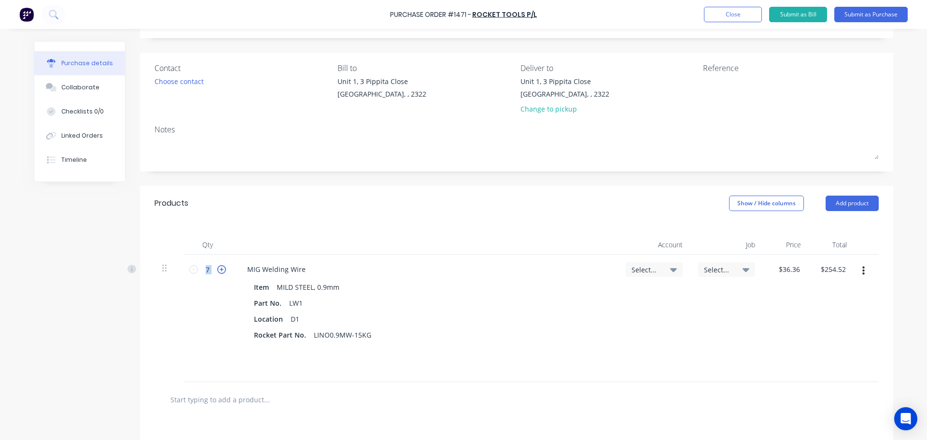
type input "$290.88"
click at [670, 269] on icon at bounding box center [673, 270] width 7 height 4
click at [594, 299] on input at bounding box center [622, 298] width 99 height 19
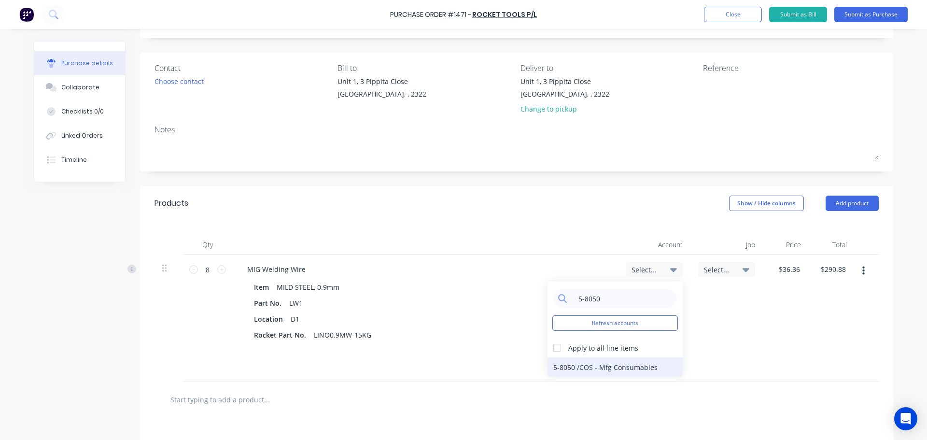
type input "5-8050"
click at [602, 370] on div "5-8050 / COS - Mfg Consumables" at bounding box center [615, 366] width 135 height 19
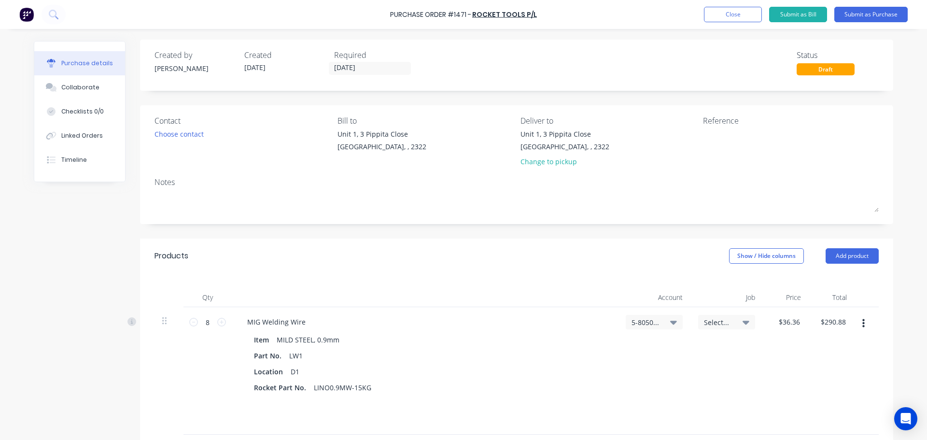
scroll to position [0, 0]
click at [185, 138] on div "Choose contact" at bounding box center [179, 135] width 49 height 10
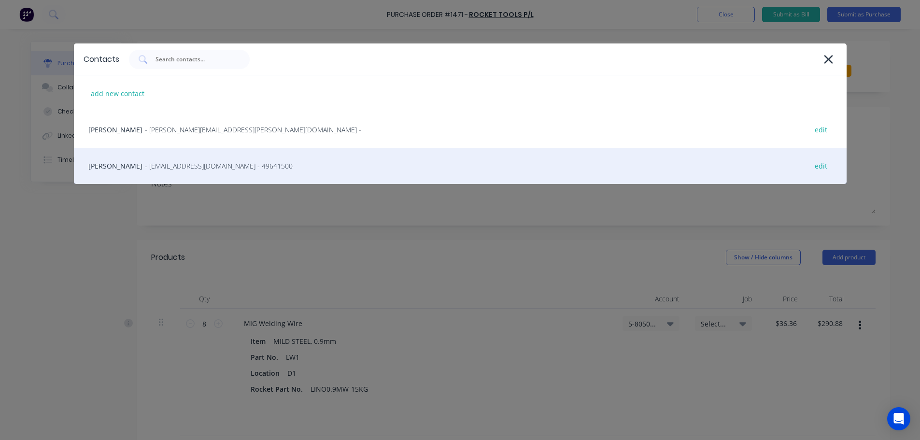
click at [189, 169] on span "- [EMAIL_ADDRESS][DOMAIN_NAME] - 49641500" at bounding box center [219, 166] width 148 height 10
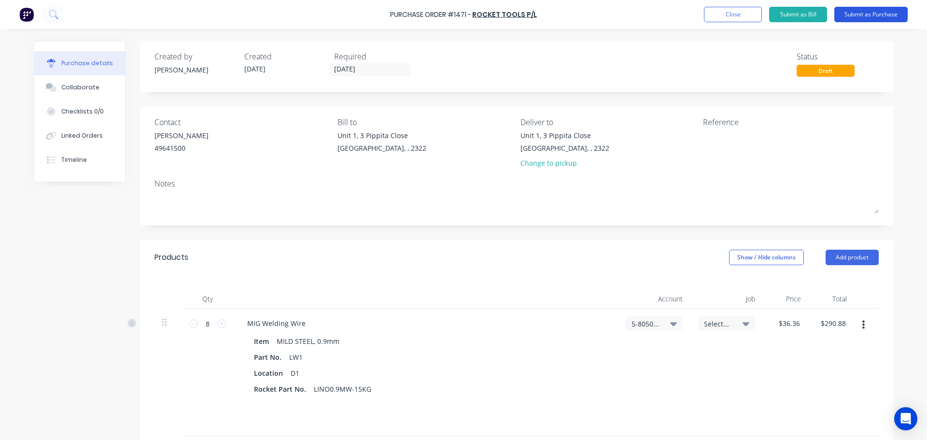
click at [866, 14] on button "Submit as Purchase" at bounding box center [870, 14] width 73 height 15
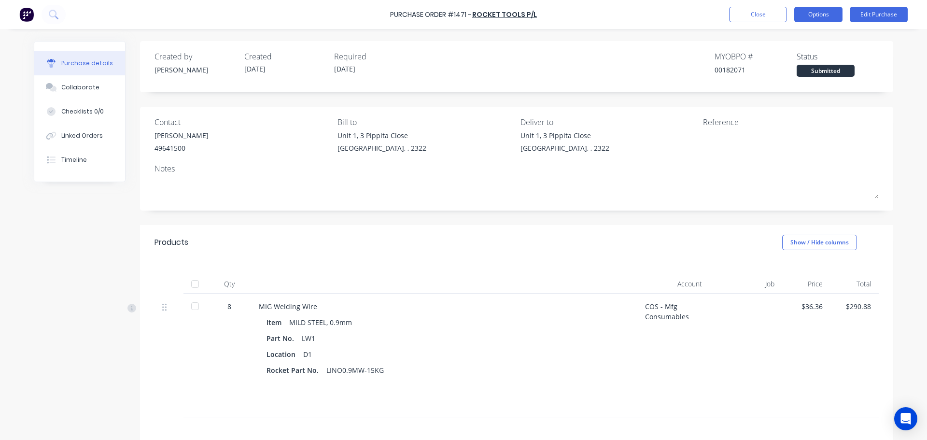
click at [821, 15] on button "Options" at bounding box center [818, 14] width 48 height 15
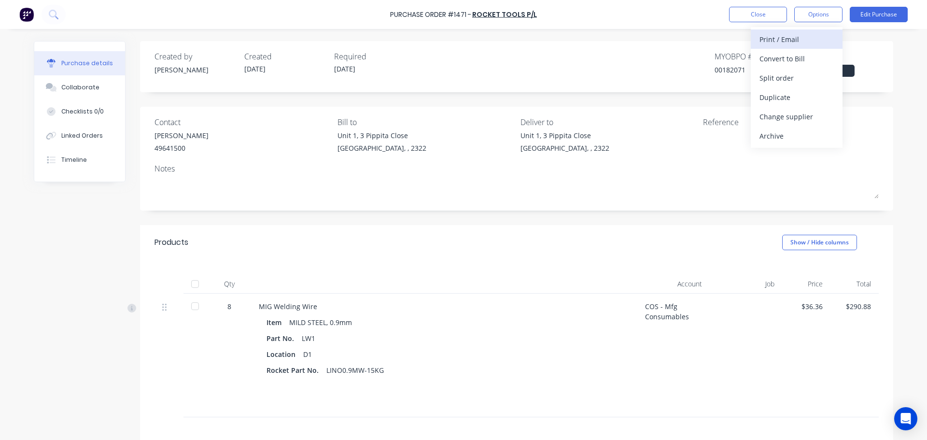
click at [798, 38] on div "Print / Email" at bounding box center [797, 39] width 74 height 14
click at [801, 59] on div "With pricing" at bounding box center [797, 59] width 74 height 14
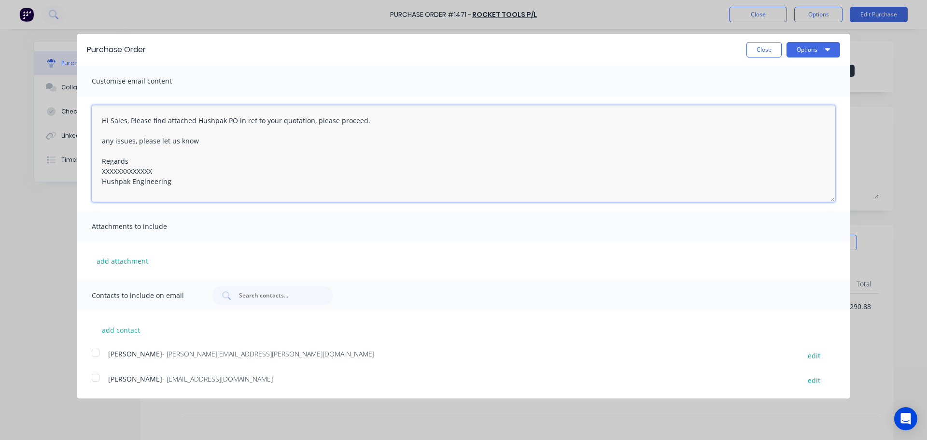
drag, startPoint x: 162, startPoint y: 169, endPoint x: 79, endPoint y: 177, distance: 83.5
click at [79, 177] on div "Hi Sales, Please find attached Hushpak PO in ref to your quotation, please proc…" at bounding box center [463, 154] width 773 height 114
drag, startPoint x: 100, startPoint y: 171, endPoint x: 160, endPoint y: 170, distance: 60.4
click at [160, 170] on textarea "Hi Sales, Please find attached Hushpak PO in ref to your quotation, please proc…" at bounding box center [464, 153] width 744 height 97
click at [93, 353] on div at bounding box center [95, 352] width 19 height 19
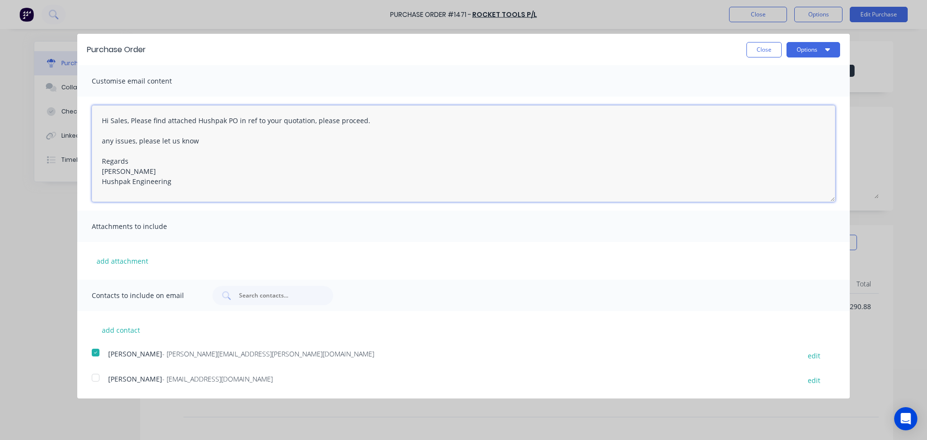
click at [94, 376] on div at bounding box center [95, 377] width 19 height 19
type textarea "Hi Sales, Please find attached Hushpak PO in ref to your quotation, please proc…"
click at [813, 51] on button "Options" at bounding box center [814, 49] width 54 height 15
click at [782, 90] on div "Email" at bounding box center [794, 93] width 74 height 14
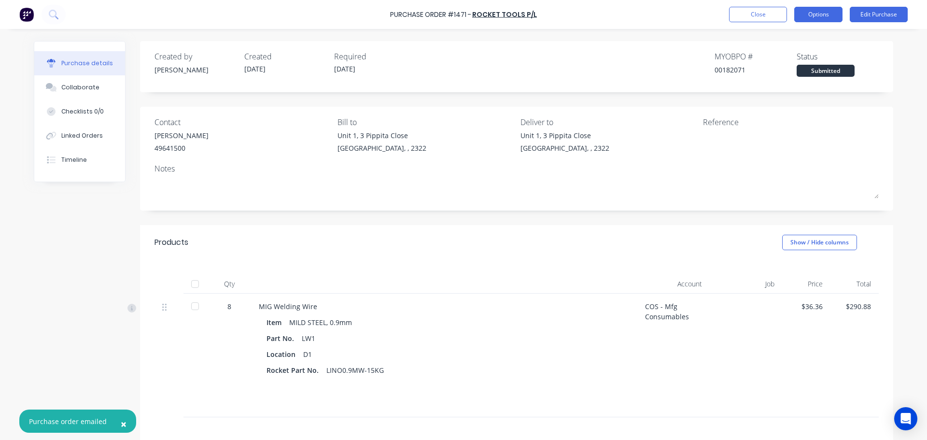
click at [823, 18] on button "Options" at bounding box center [818, 14] width 48 height 15
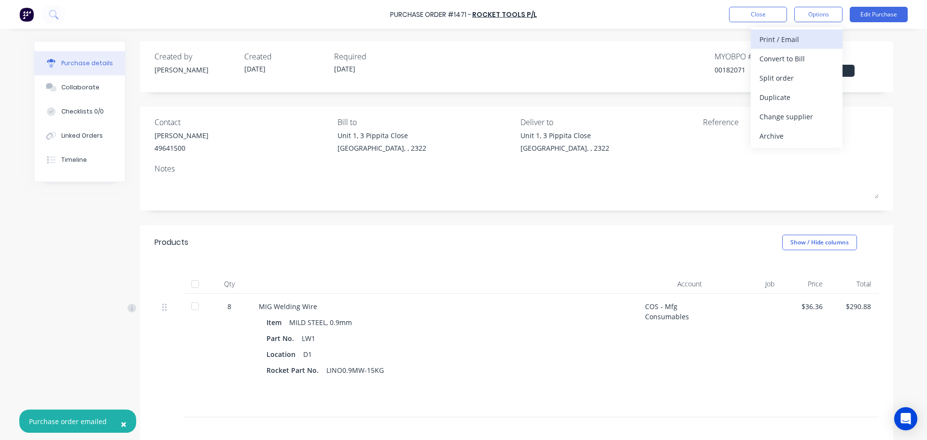
click at [783, 41] on div "Print / Email" at bounding box center [797, 39] width 74 height 14
click at [789, 59] on div "With pricing" at bounding box center [797, 59] width 74 height 14
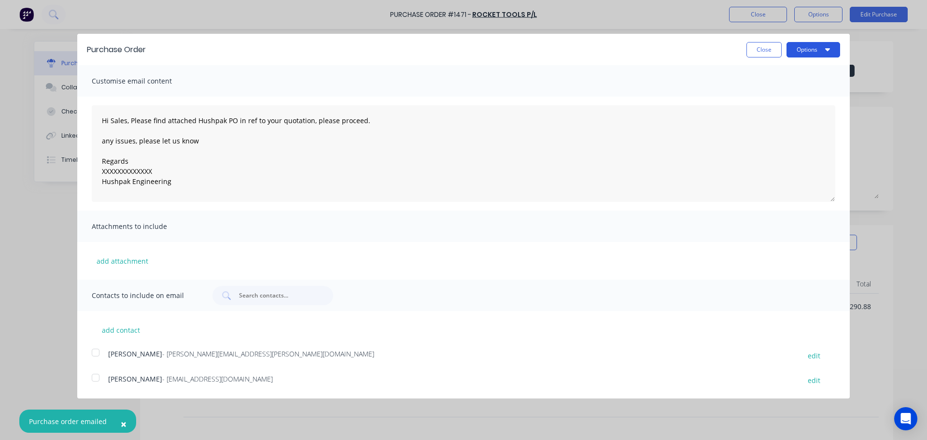
click at [796, 52] on button "Options" at bounding box center [814, 49] width 54 height 15
click at [779, 77] on div "Print" at bounding box center [794, 74] width 74 height 14
